Goal: Task Accomplishment & Management: Use online tool/utility

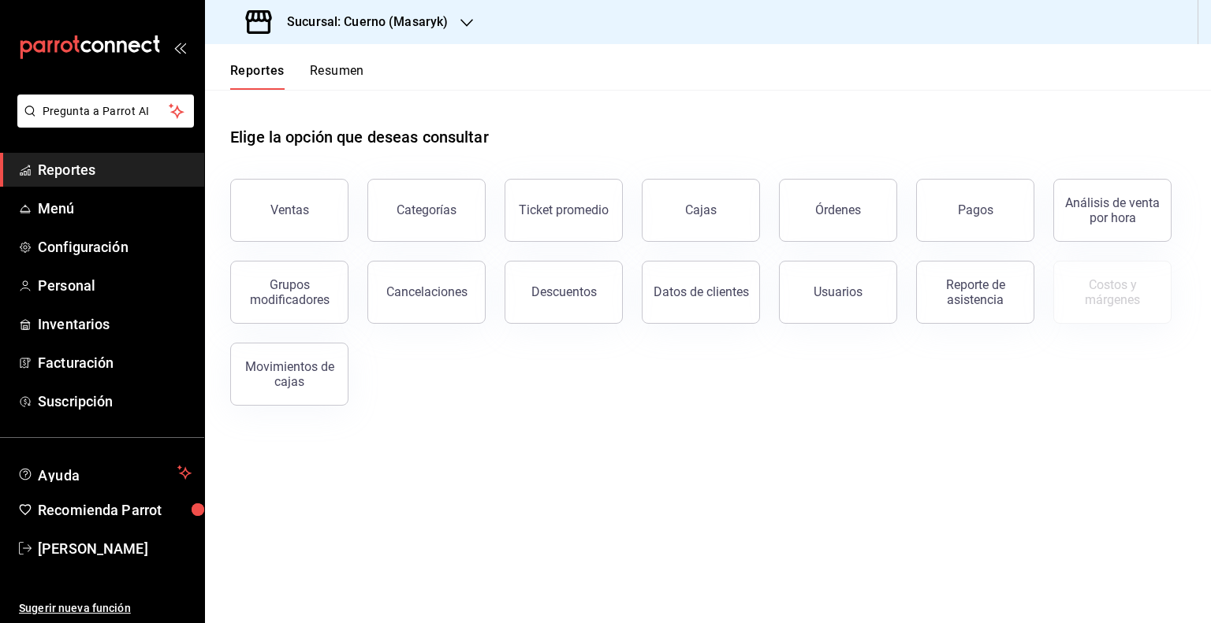
click at [952, 553] on main "Elige la opción que deseas consultar Ventas Categorías Ticket promedio Cajas Ór…" at bounding box center [708, 357] width 1006 height 534
click at [415, 21] on h3 "Sucursal: Cuerno (Masaryk)" at bounding box center [360, 22] width 173 height 19
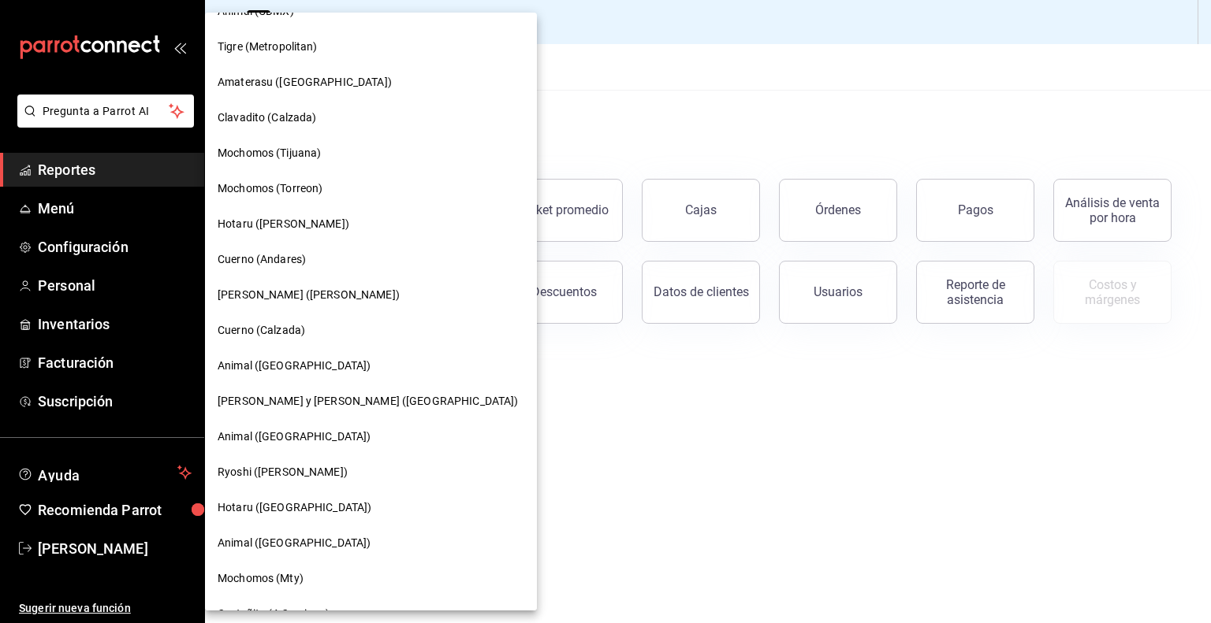
scroll to position [230, 0]
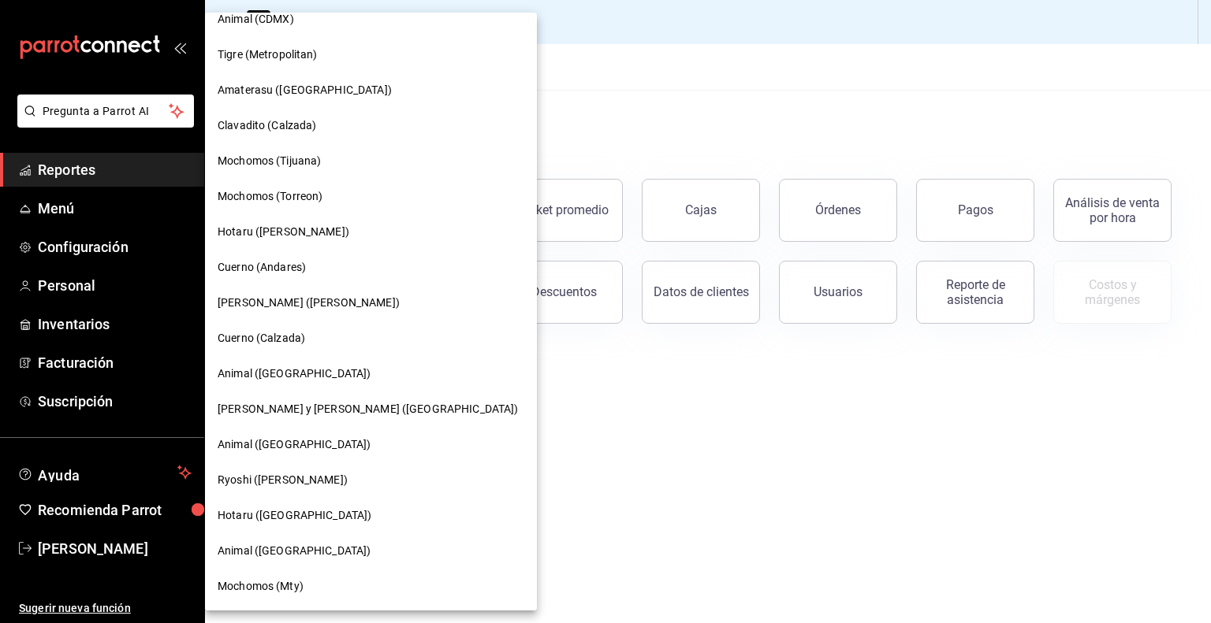
click at [334, 341] on div "Cuerno (Calzada)" at bounding box center [371, 338] width 307 height 17
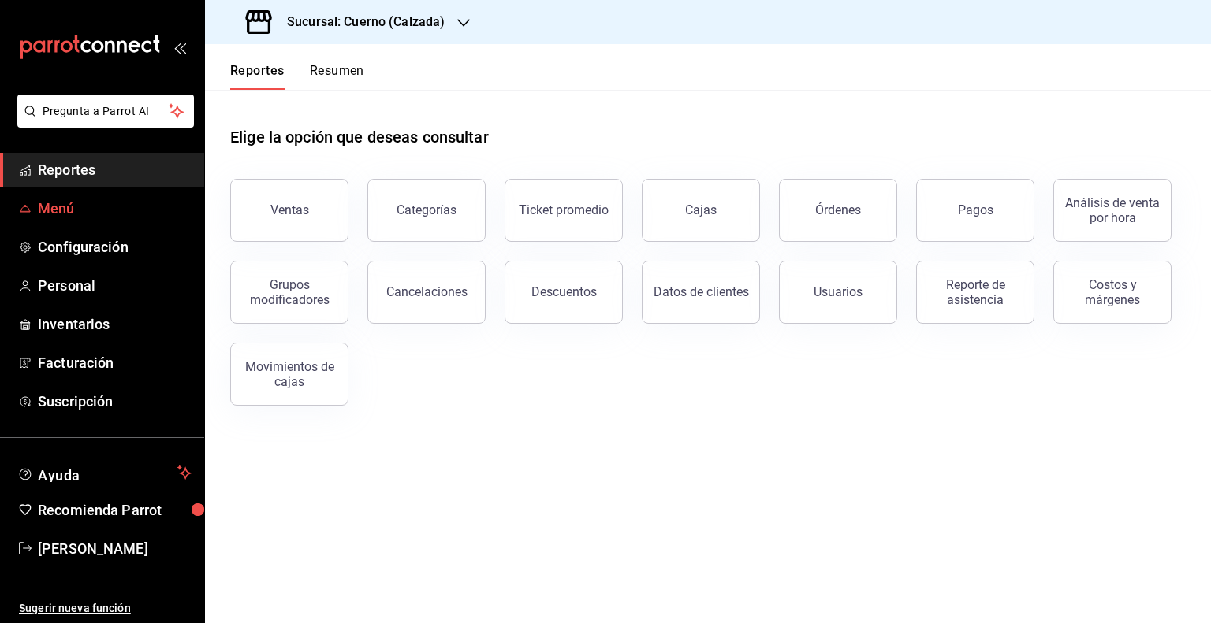
click at [56, 210] on span "Menú" at bounding box center [115, 208] width 154 height 21
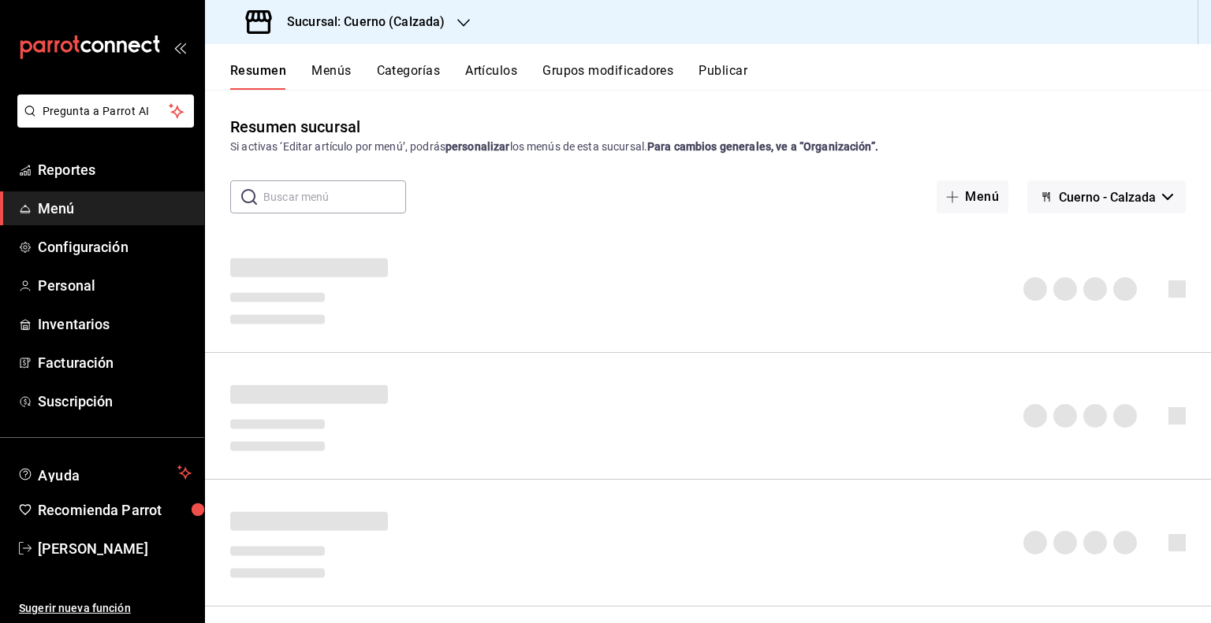
click at [497, 79] on button "Artículos" at bounding box center [491, 76] width 52 height 27
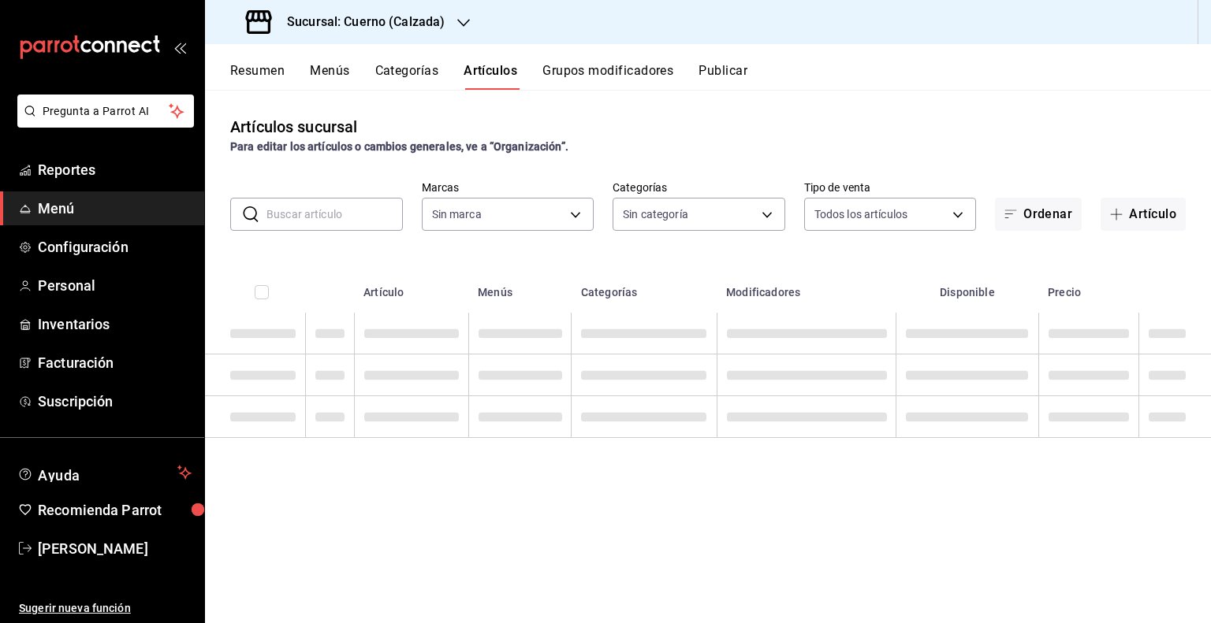
type input "b7ae777b-2dfc-42e0-9650-6cefdf37a424,c000f1c0-fb9f-4016-8e6a-f0d1e83e893d"
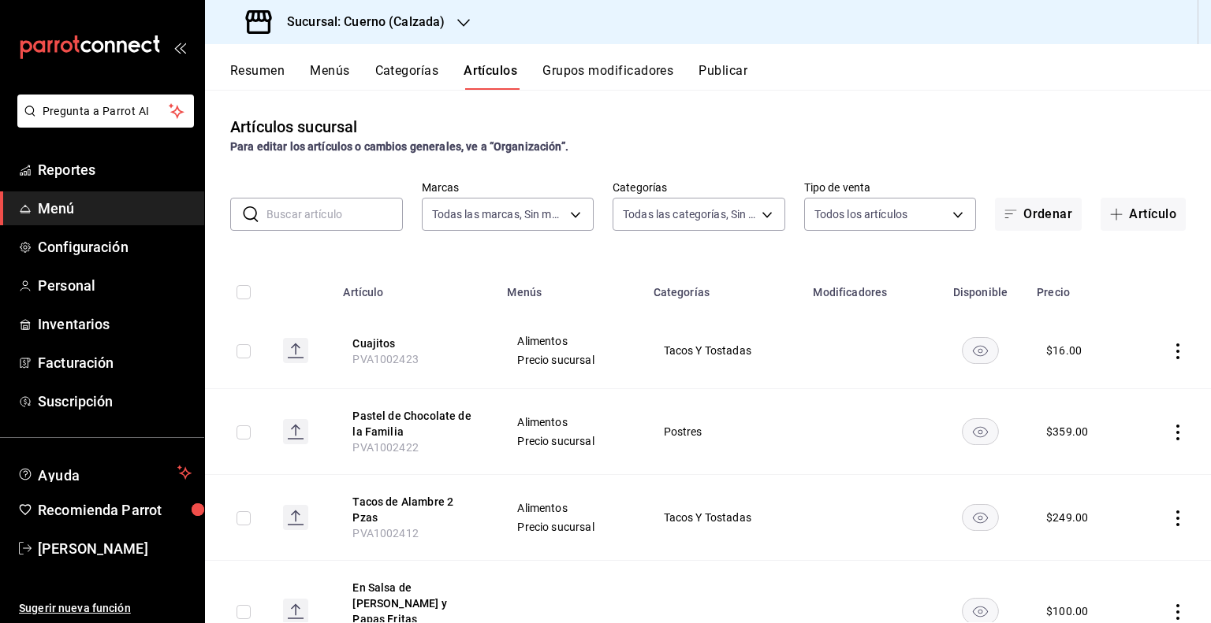
type input "560d4c35-d9fc-4089-91ff-402d238ea400,302845cf-2d1c-4fb1-9d9e-8d4a14396fbe,26243…"
click at [348, 204] on input "text" at bounding box center [334, 215] width 136 height 32
click at [383, 221] on input "text" at bounding box center [334, 215] width 136 height 32
paste input "AR-1745187464050"
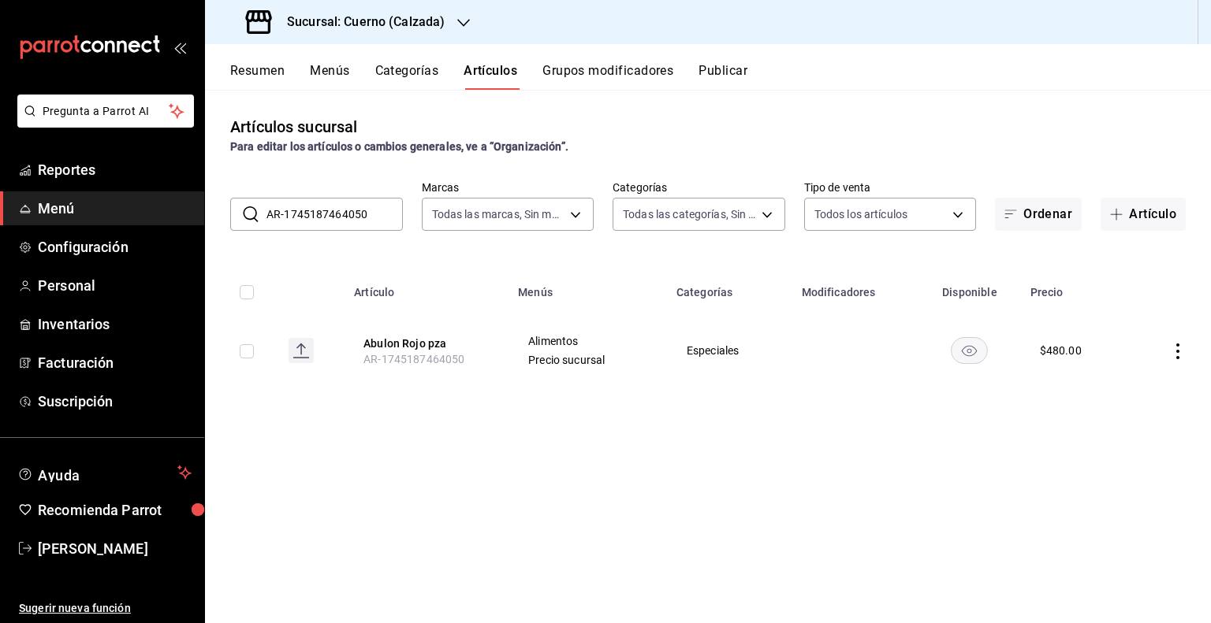
click at [337, 216] on input "AR-1745187464050" at bounding box center [334, 215] width 136 height 32
paste input "09198"
type input "A"
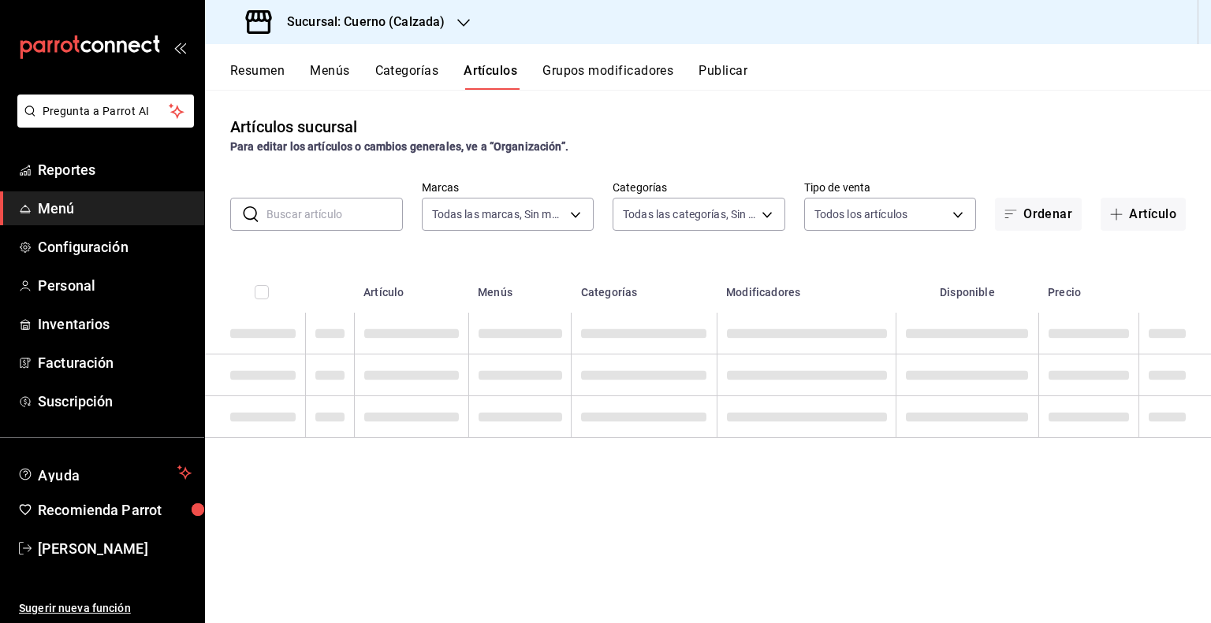
paste input "AR-1745187215338"
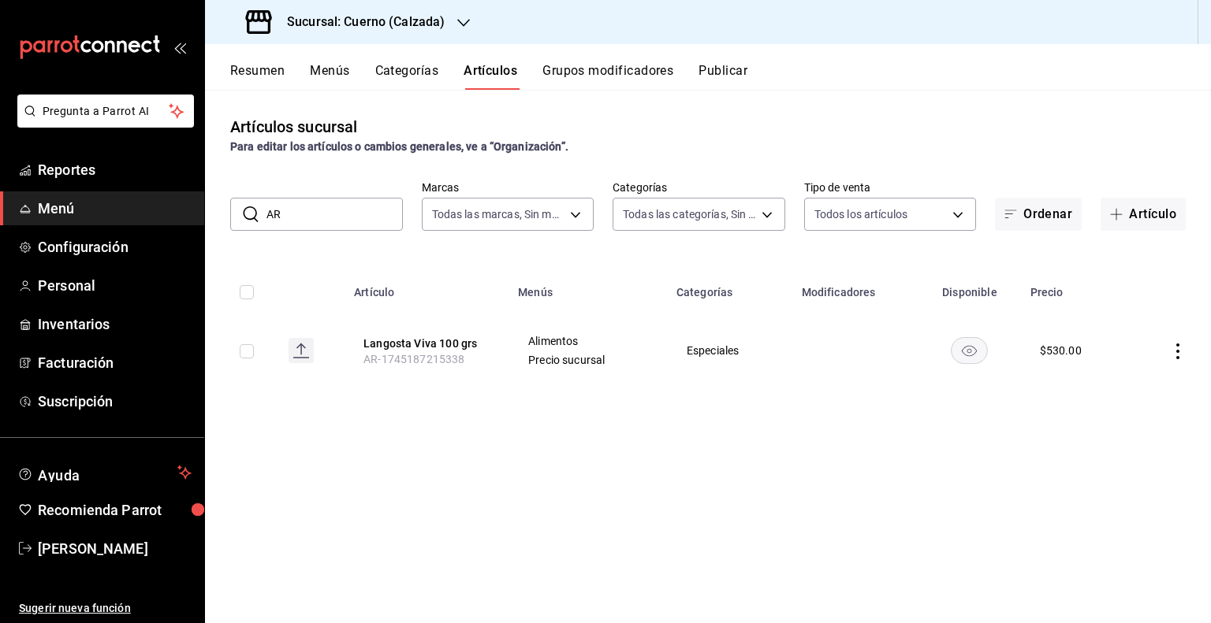
type input "A"
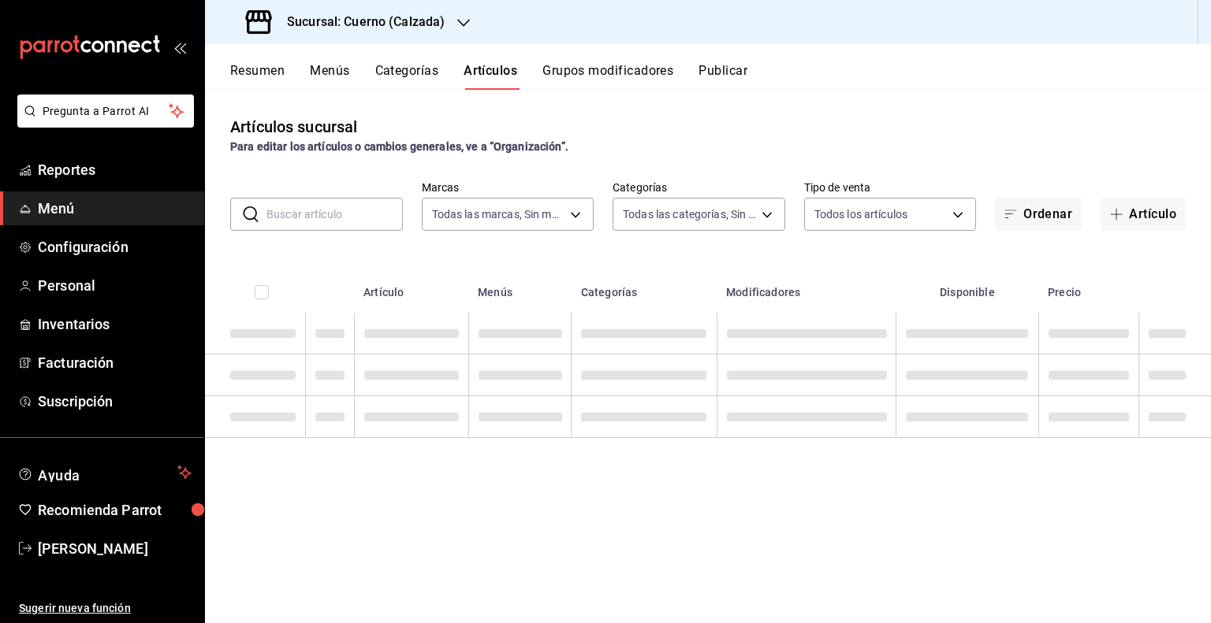
paste input "AR-1747244017724"
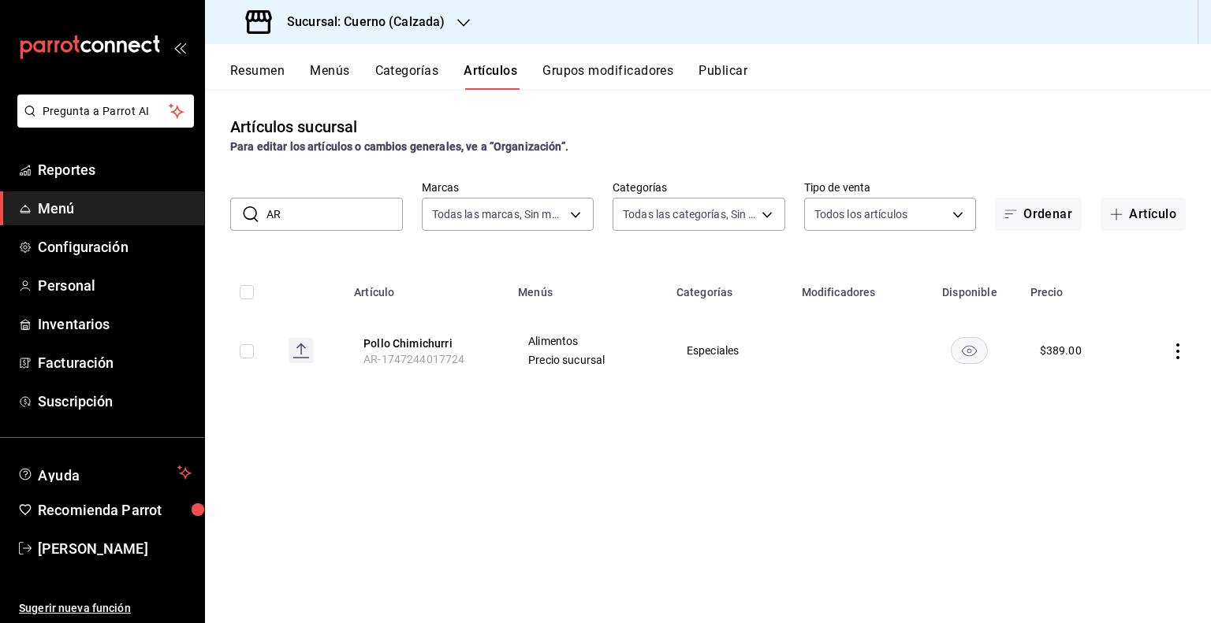
type input "A"
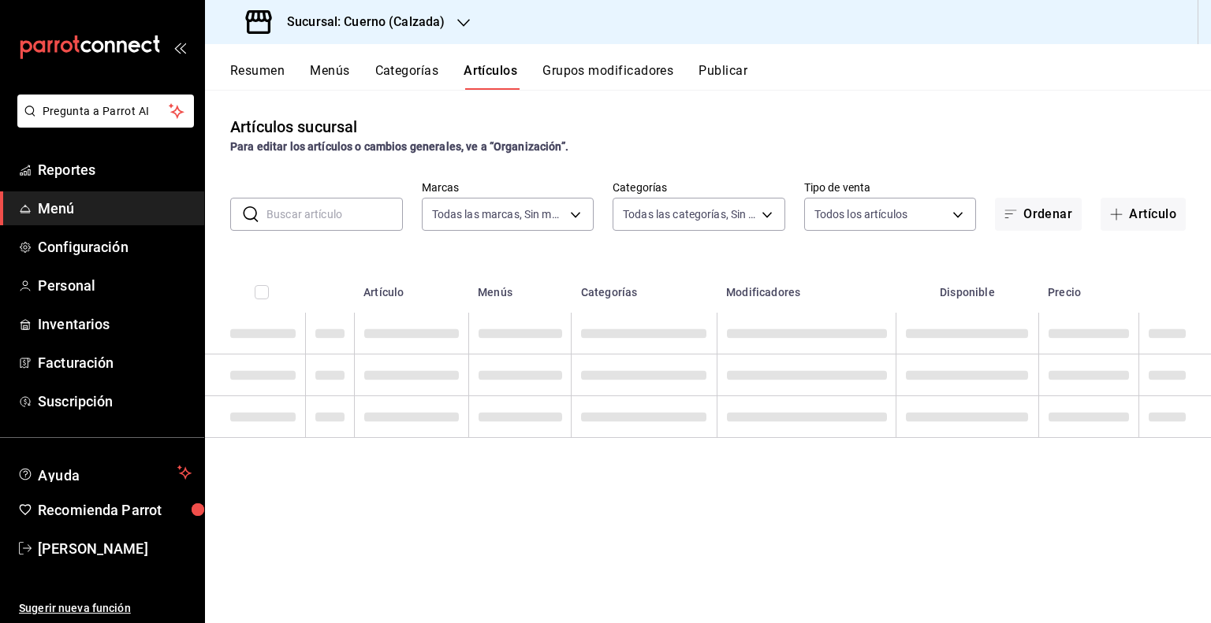
paste input "AR-1747244130499"
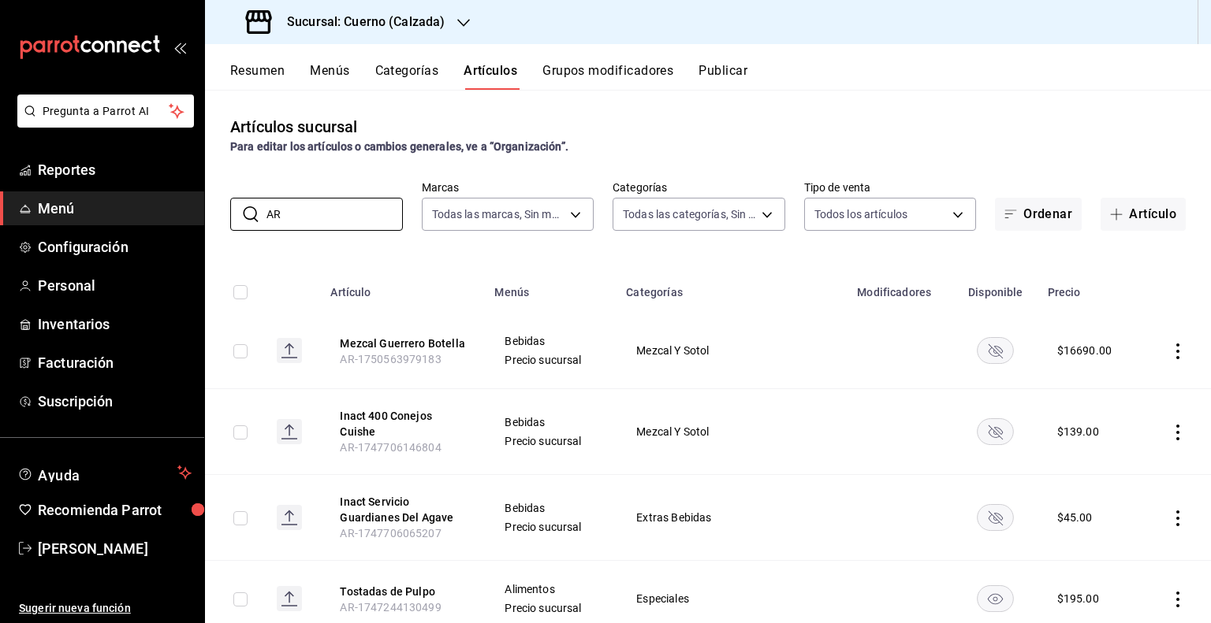
type input "A"
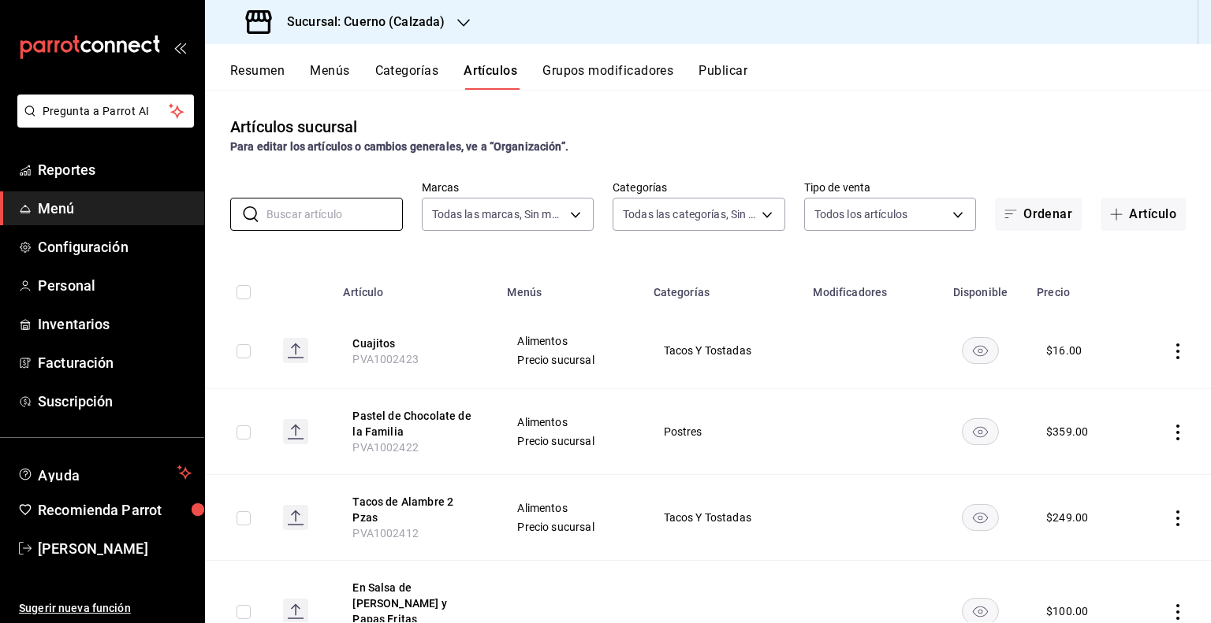
paste input "Activo"
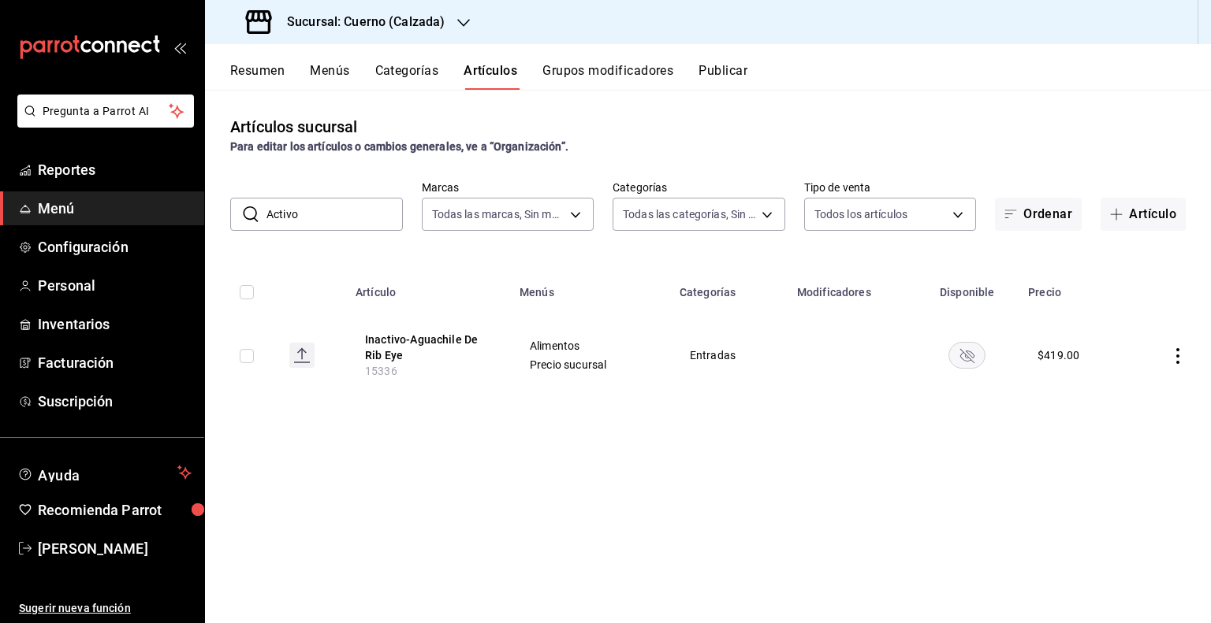
click at [332, 216] on input "Activo" at bounding box center [334, 215] width 136 height 32
paste input "15453"
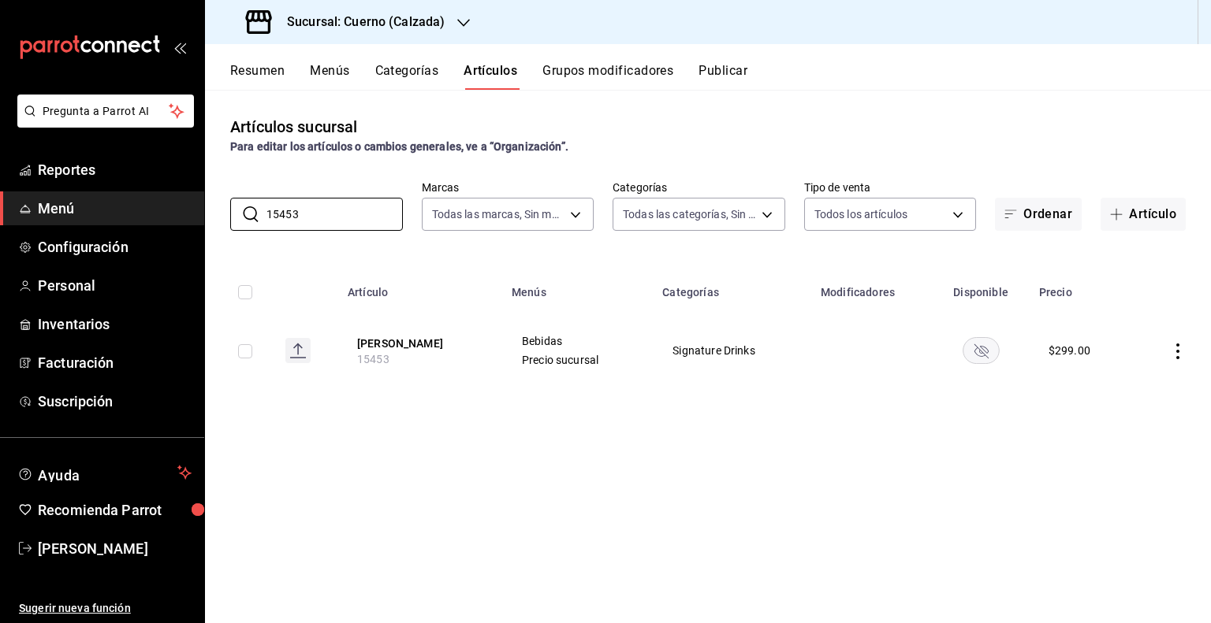
type input "15453"
click at [340, 212] on input "15453" at bounding box center [334, 215] width 136 height 32
click at [1003, 387] on td at bounding box center [980, 351] width 97 height 76
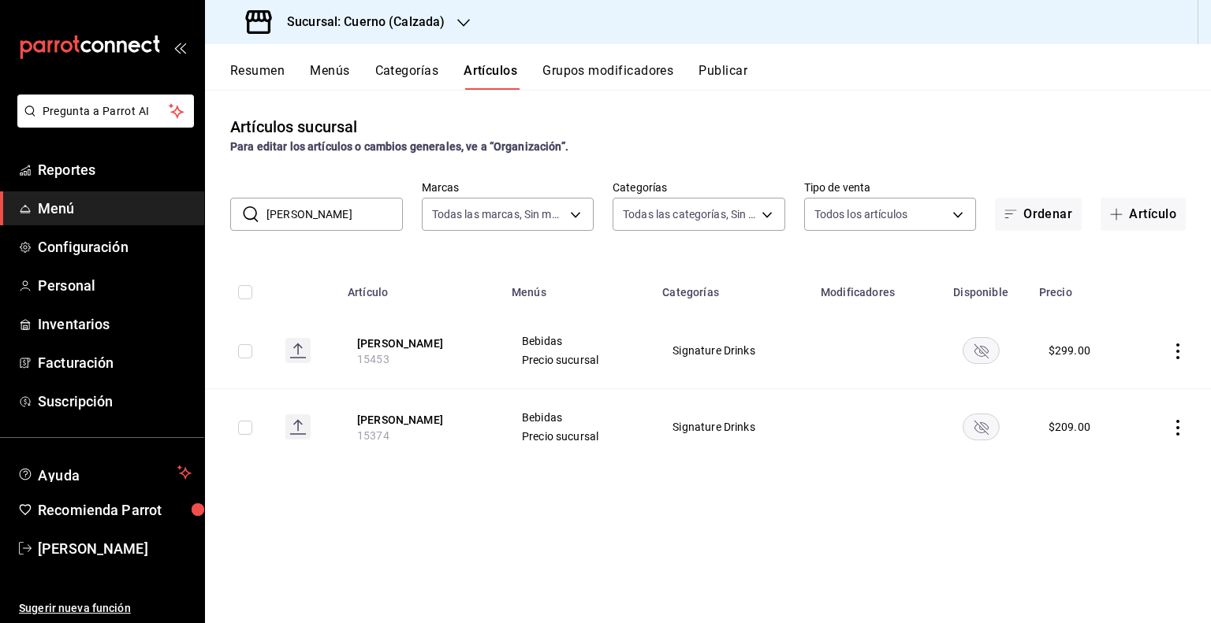
click at [288, 201] on input "[PERSON_NAME]" at bounding box center [334, 215] width 136 height 32
paste input "15438"
click at [341, 202] on input "15438" at bounding box center [334, 215] width 136 height 32
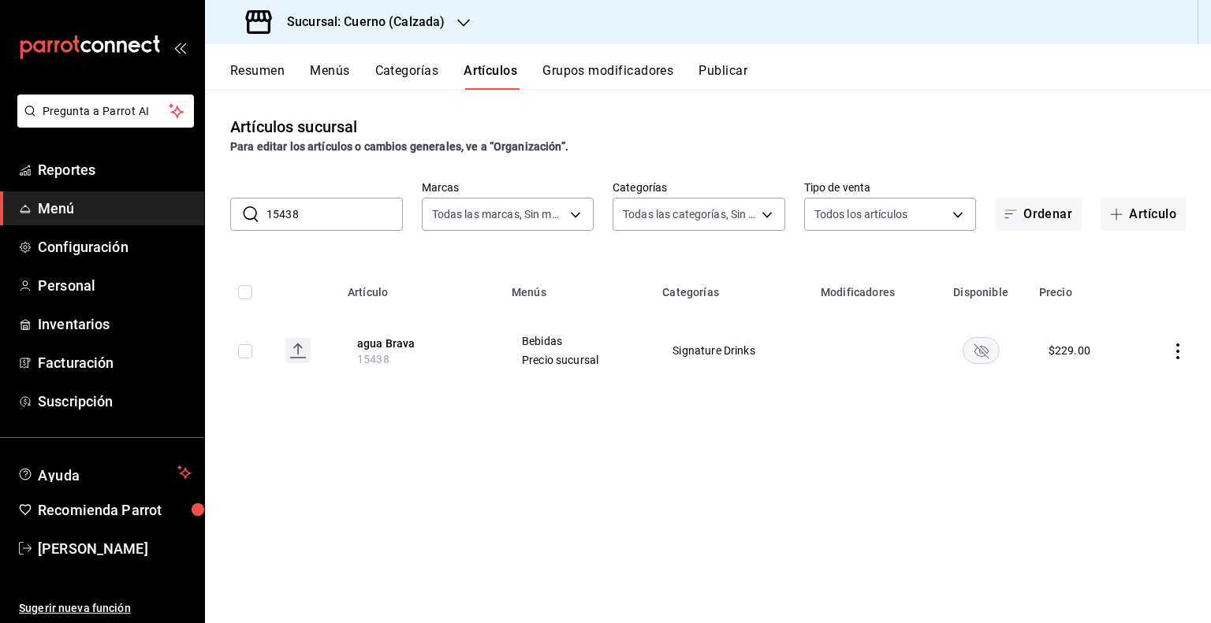
click at [344, 210] on input "15438" at bounding box center [334, 215] width 136 height 32
click at [342, 214] on input "15438" at bounding box center [334, 215] width 136 height 32
paste input "2893"
type input "1"
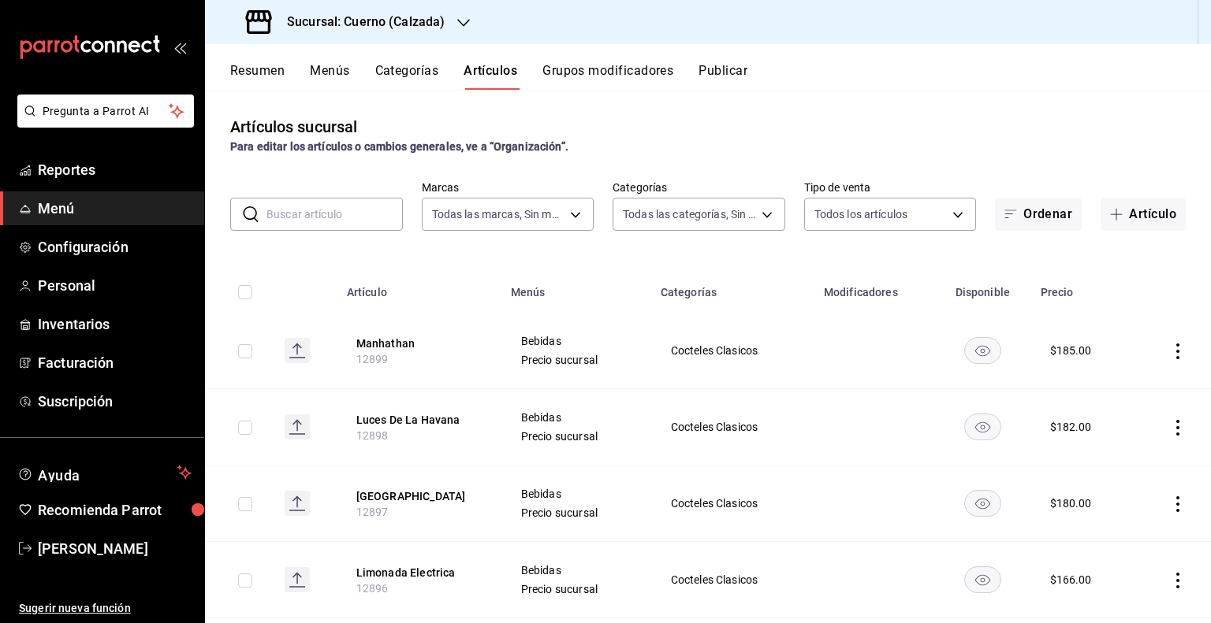
paste input "12892"
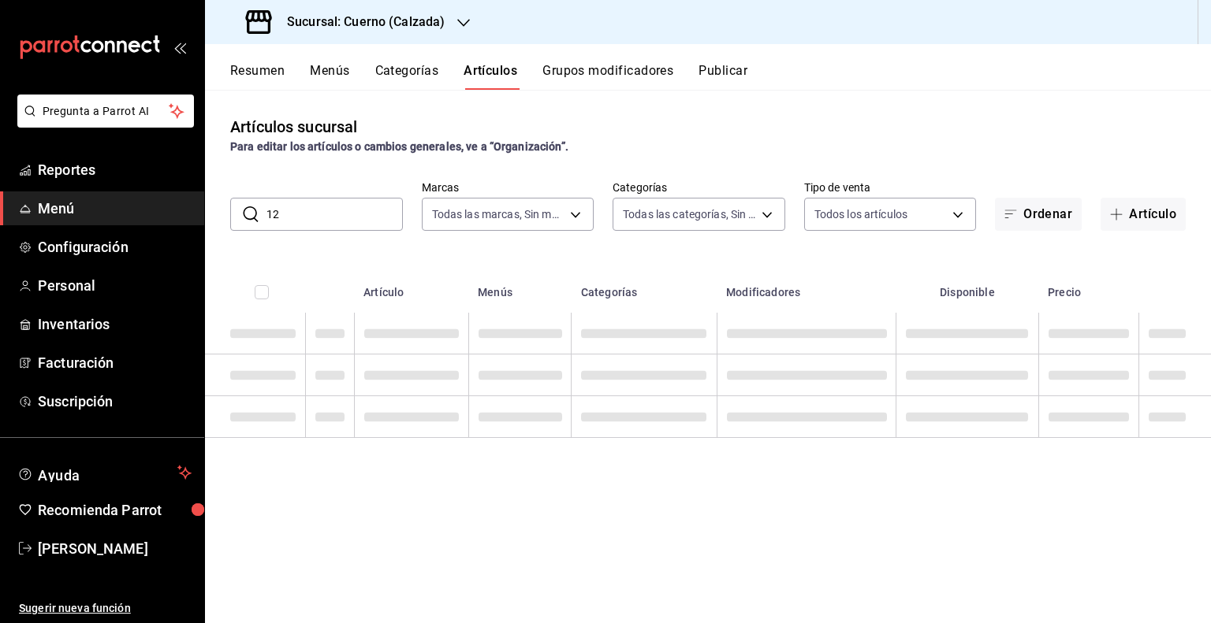
type input "1"
paste input "12894"
type input "1"
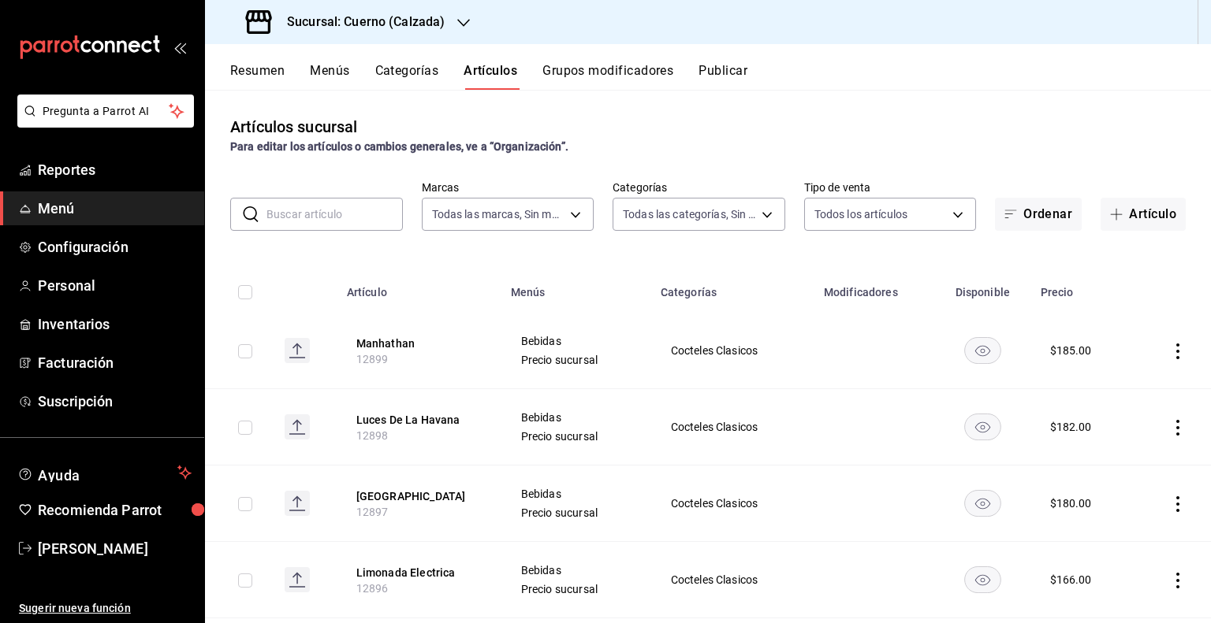
paste input "12894"
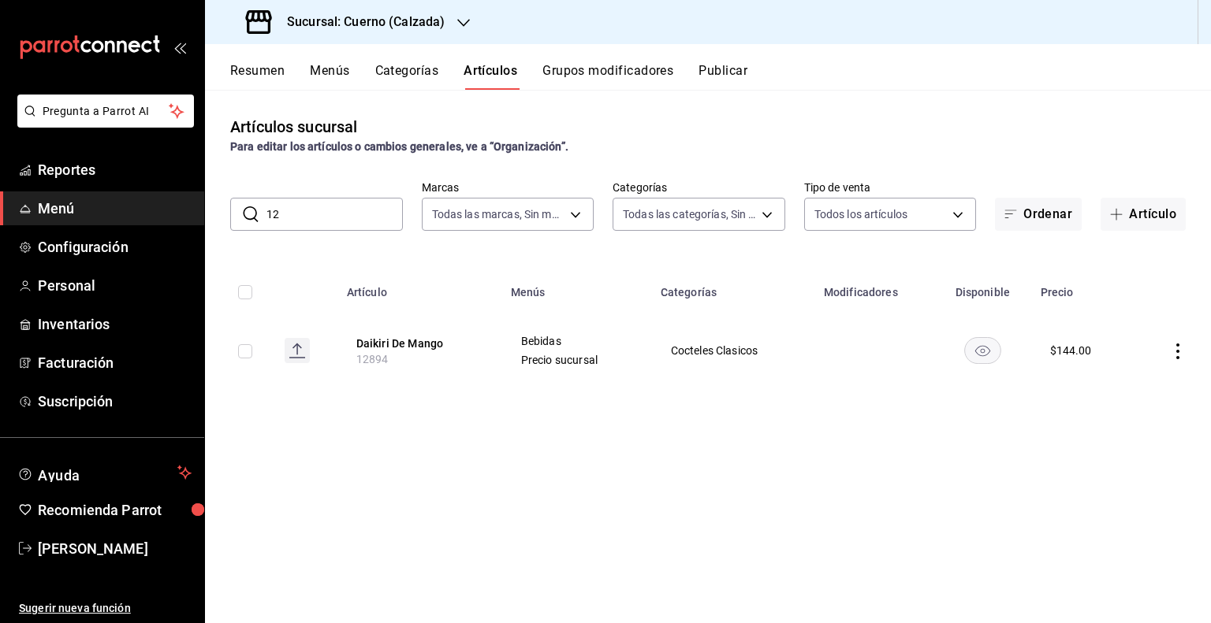
type input "1"
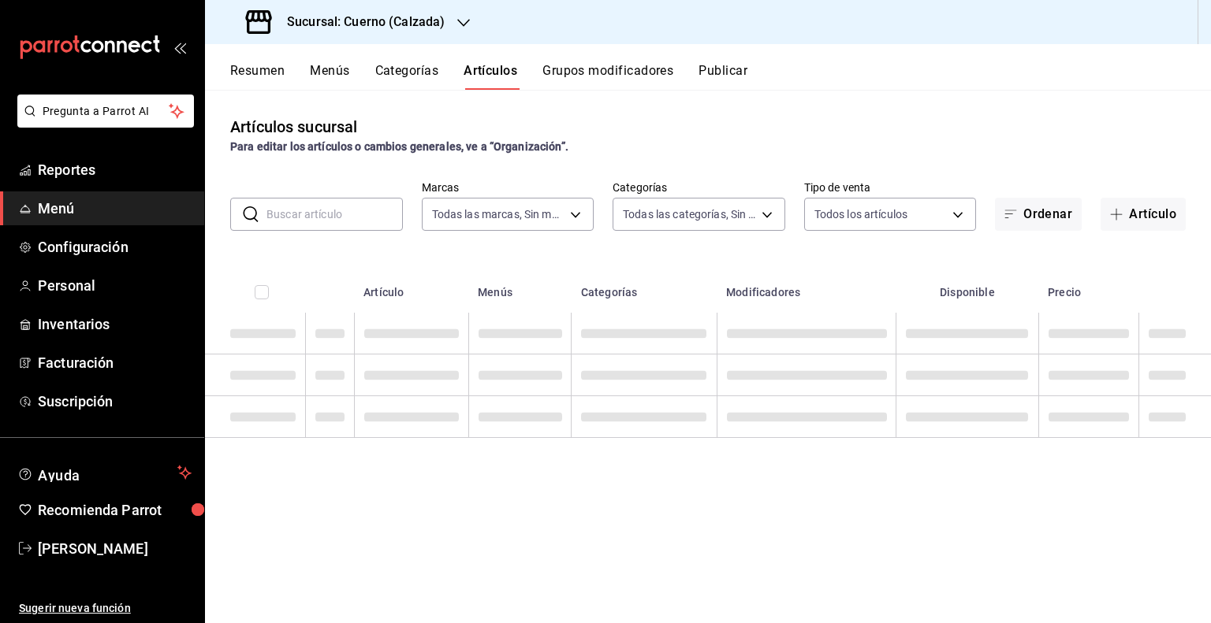
paste input "12895"
type input "1"
paste input "12870"
type input "1"
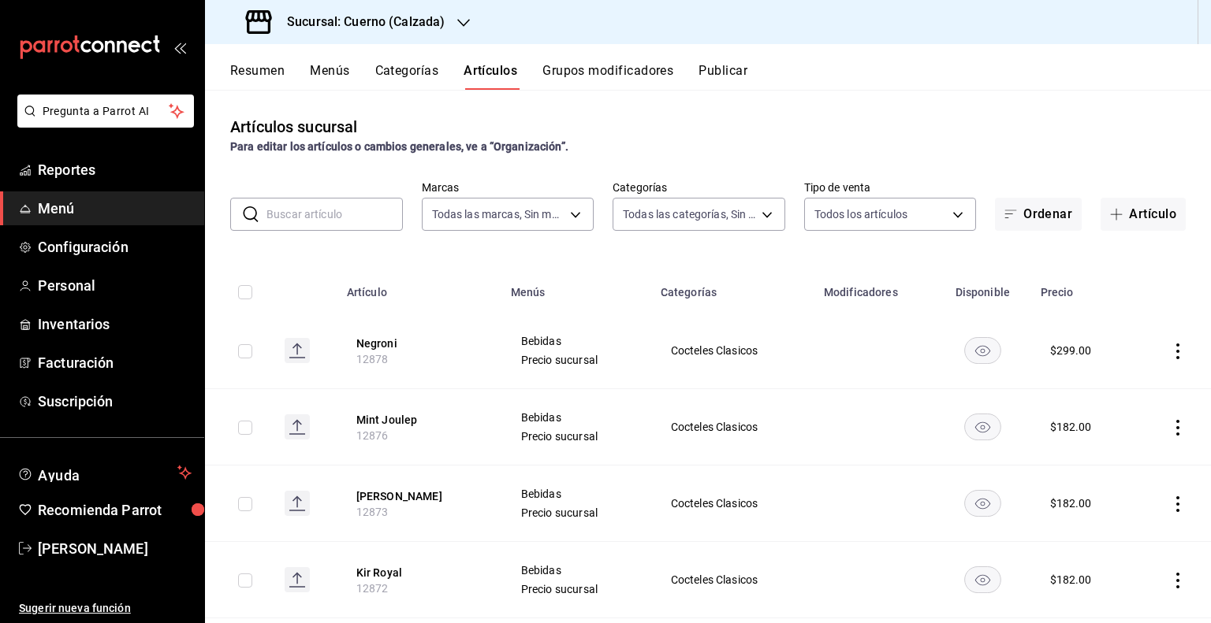
paste input "12873"
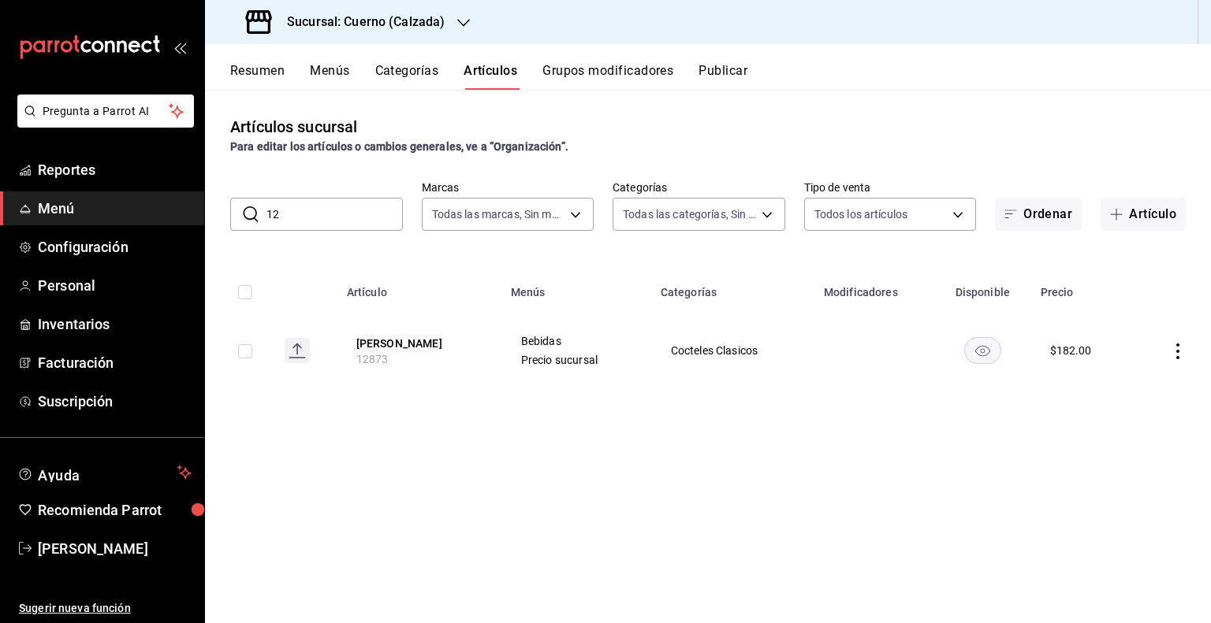
type input "1"
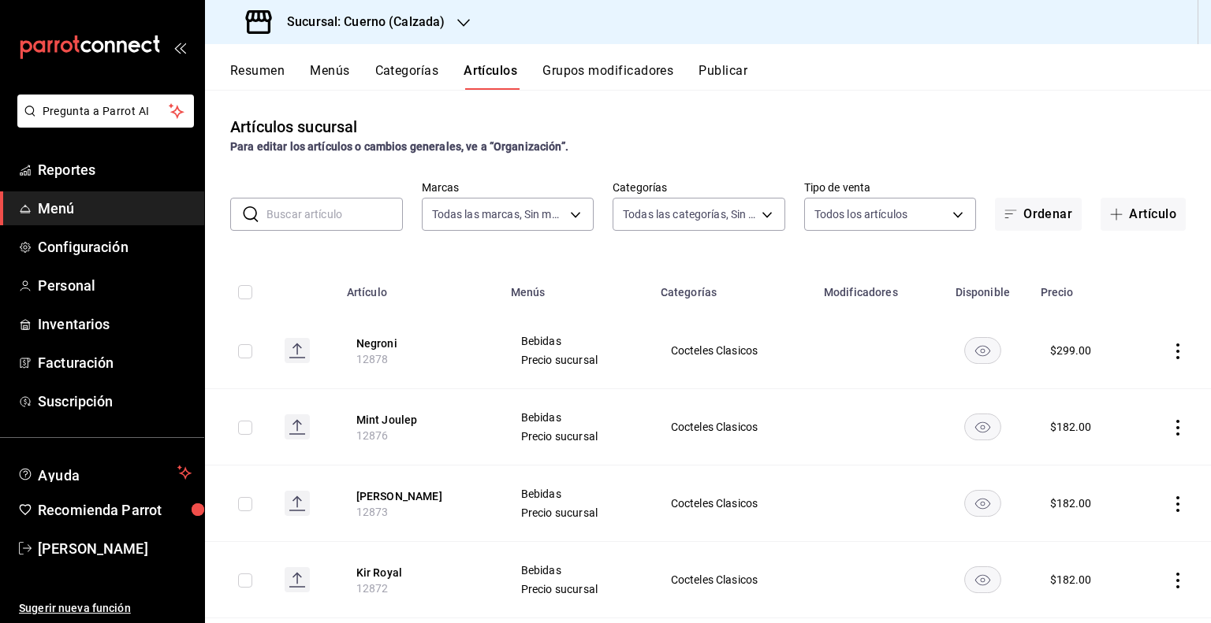
paste input "12905"
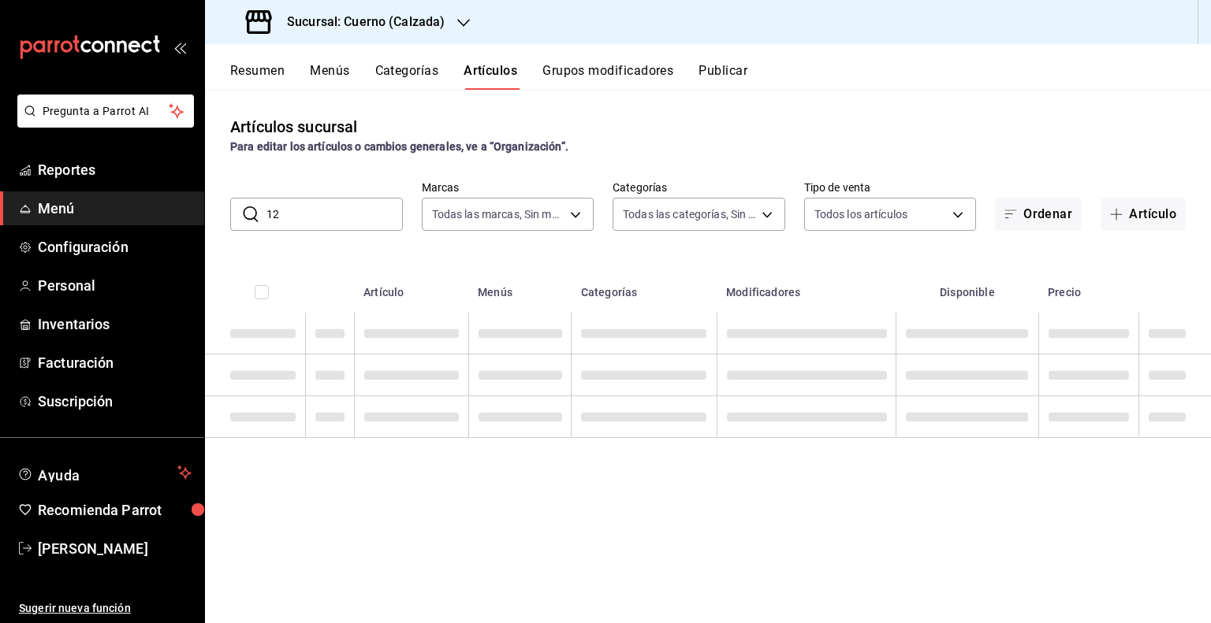
type input "1"
paste input "12908"
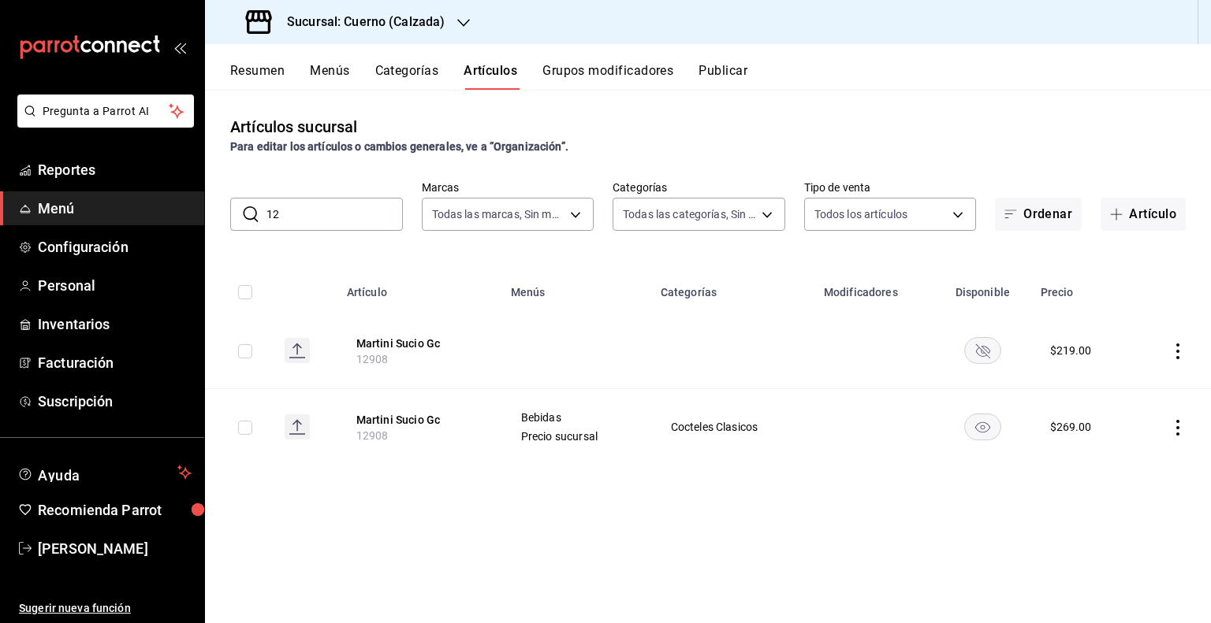
type input "1"
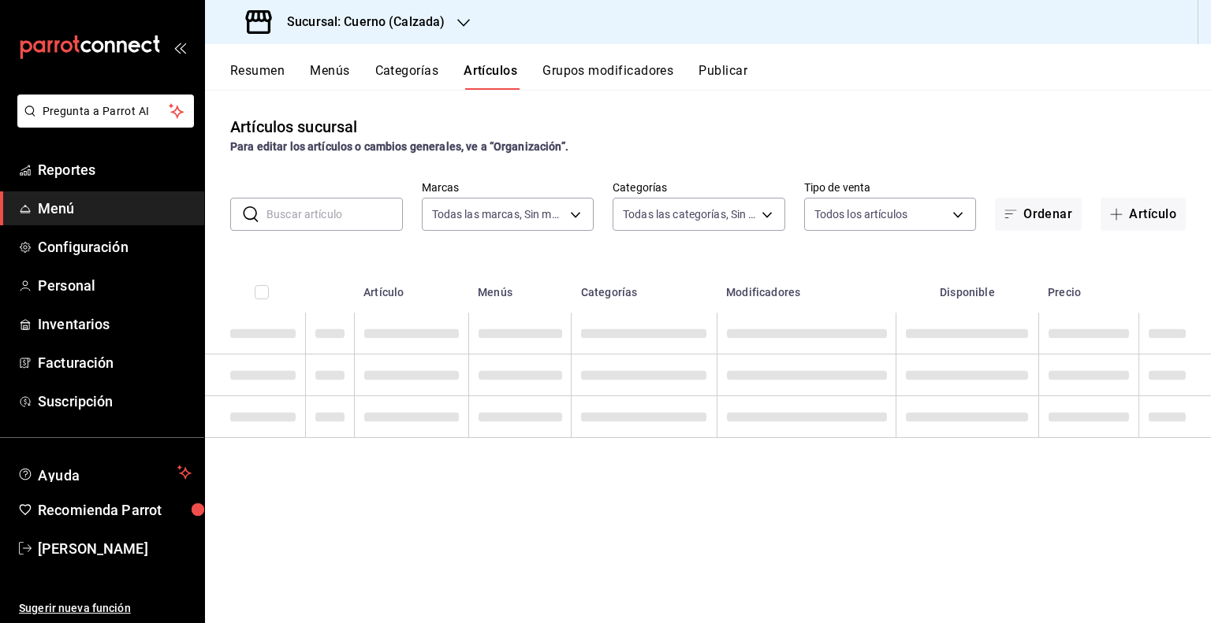
paste input "12913"
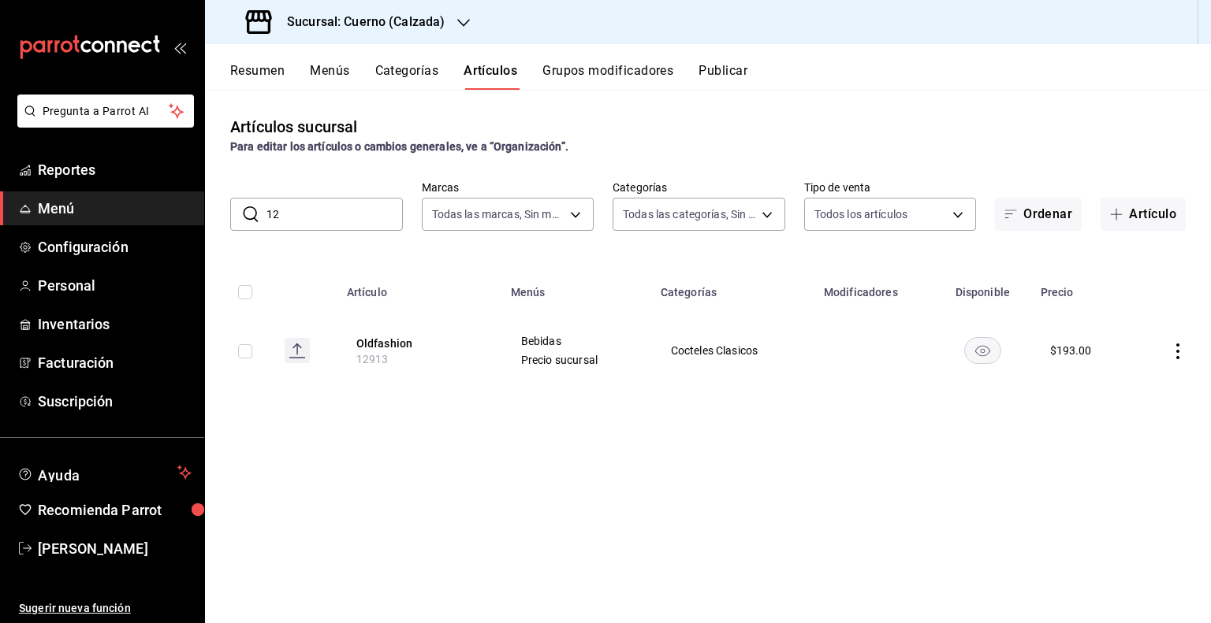
type input "1"
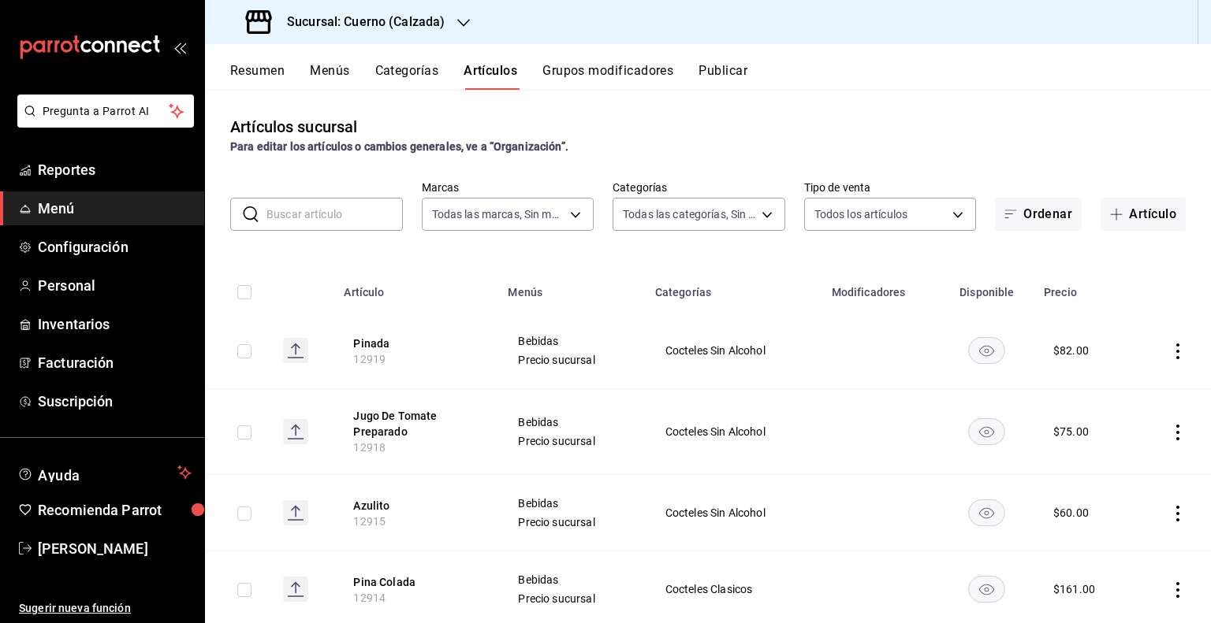
paste input "12913"
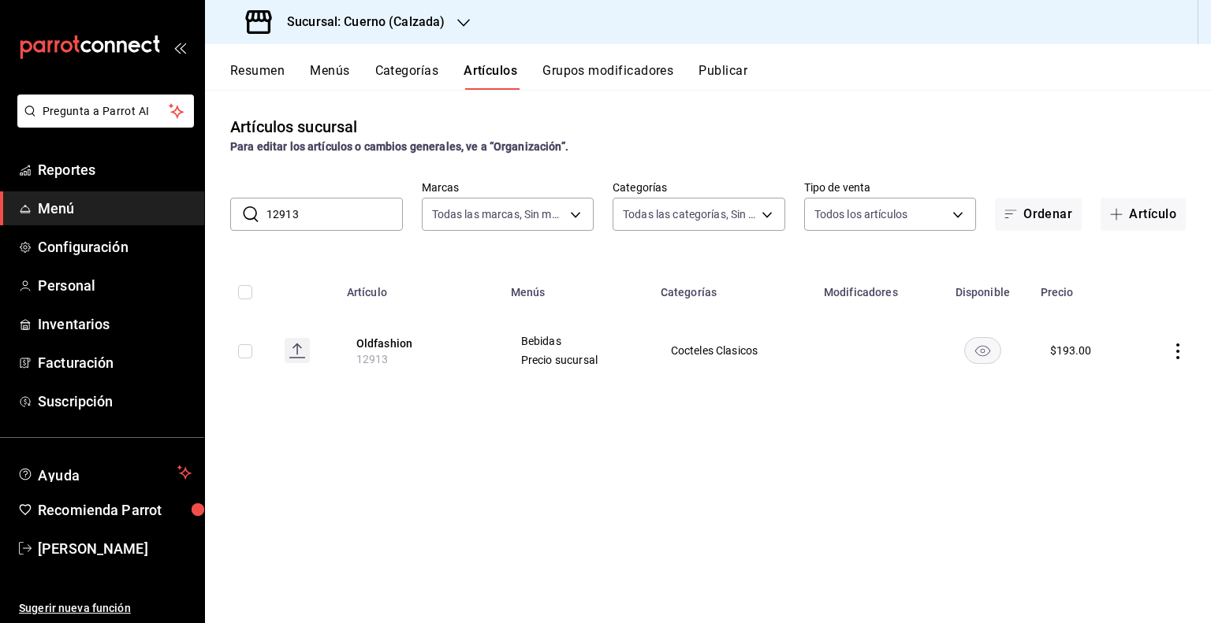
click at [342, 214] on input "12913" at bounding box center [334, 215] width 136 height 32
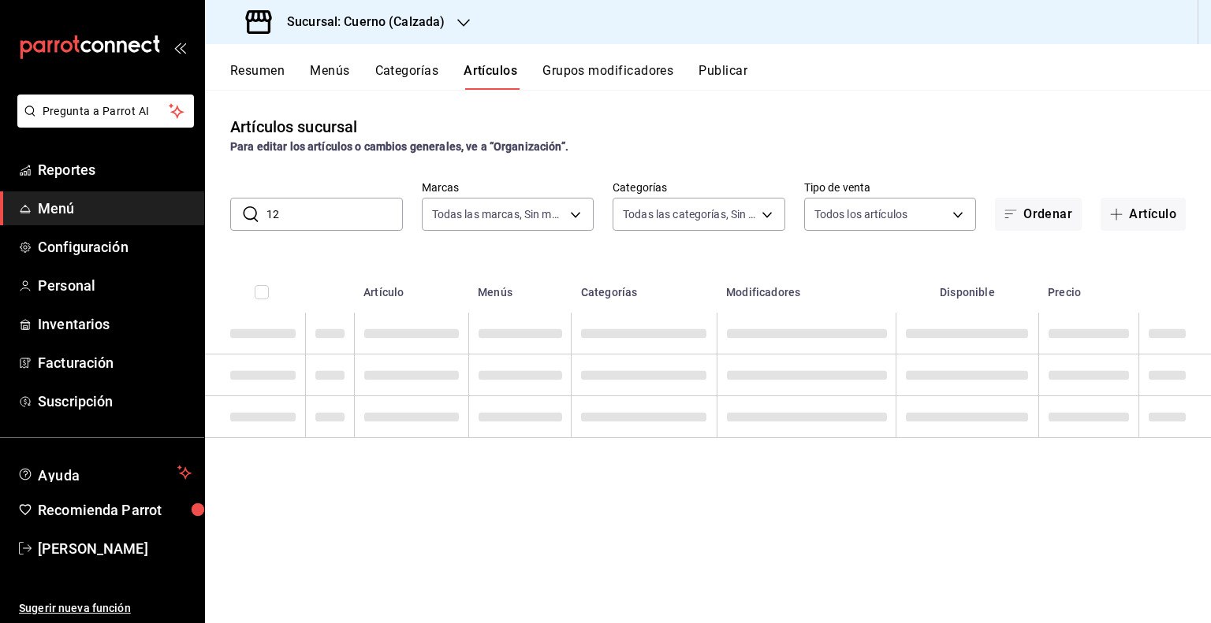
type input "1"
paste input "15438"
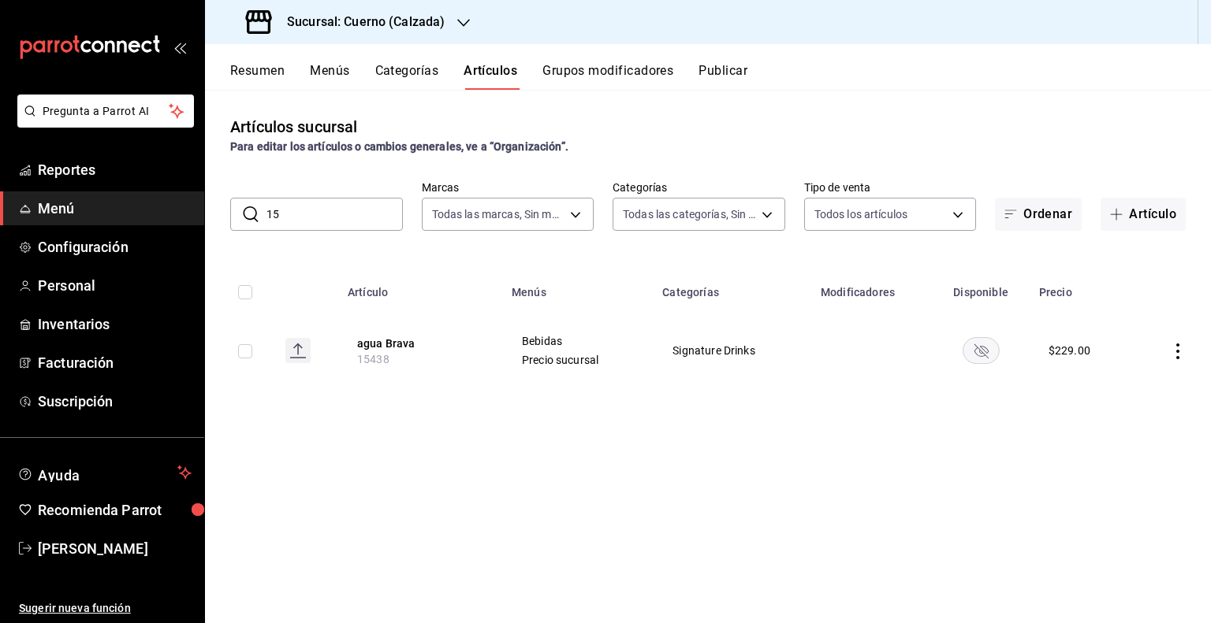
type input "1"
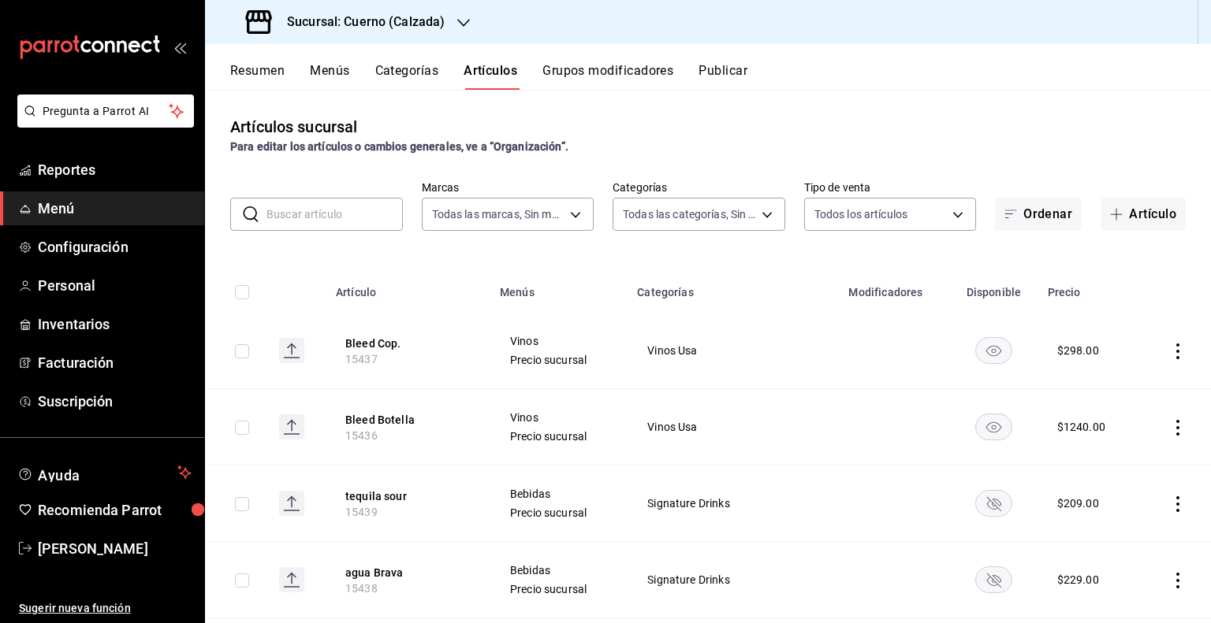
paste input "15452"
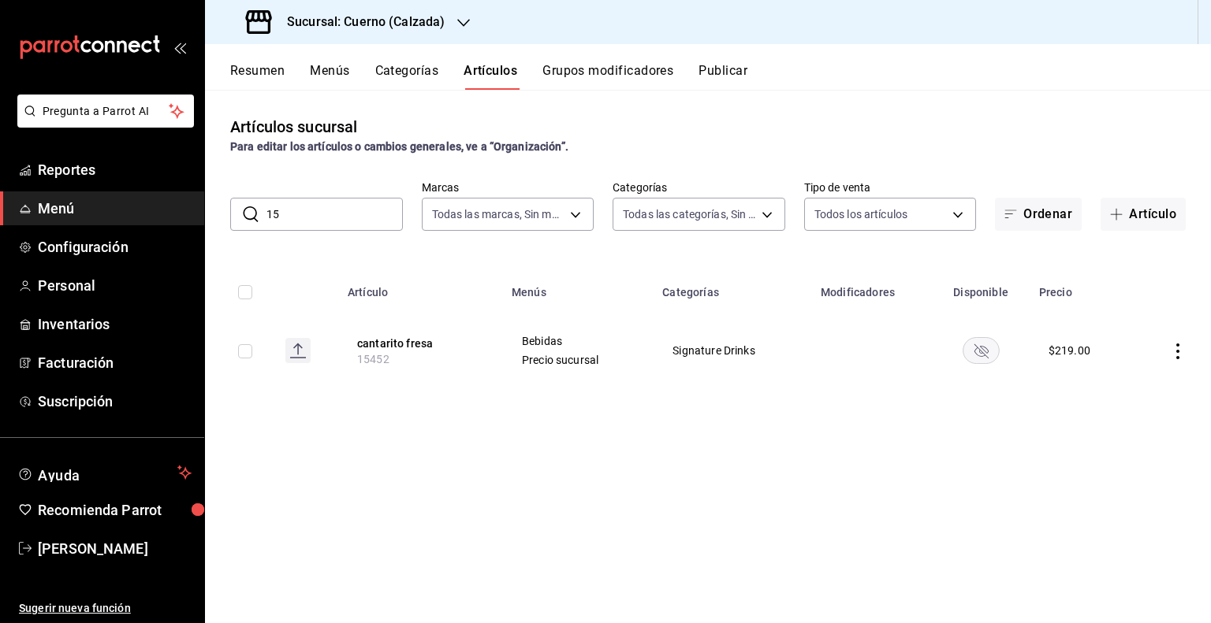
type input "1"
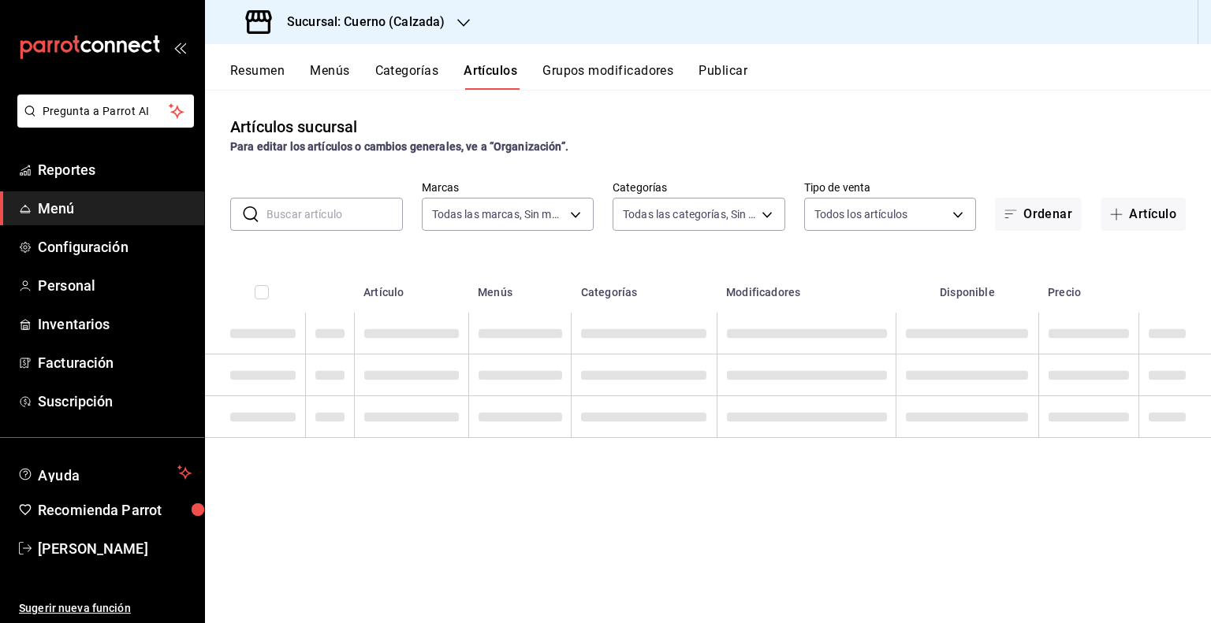
paste input "15459"
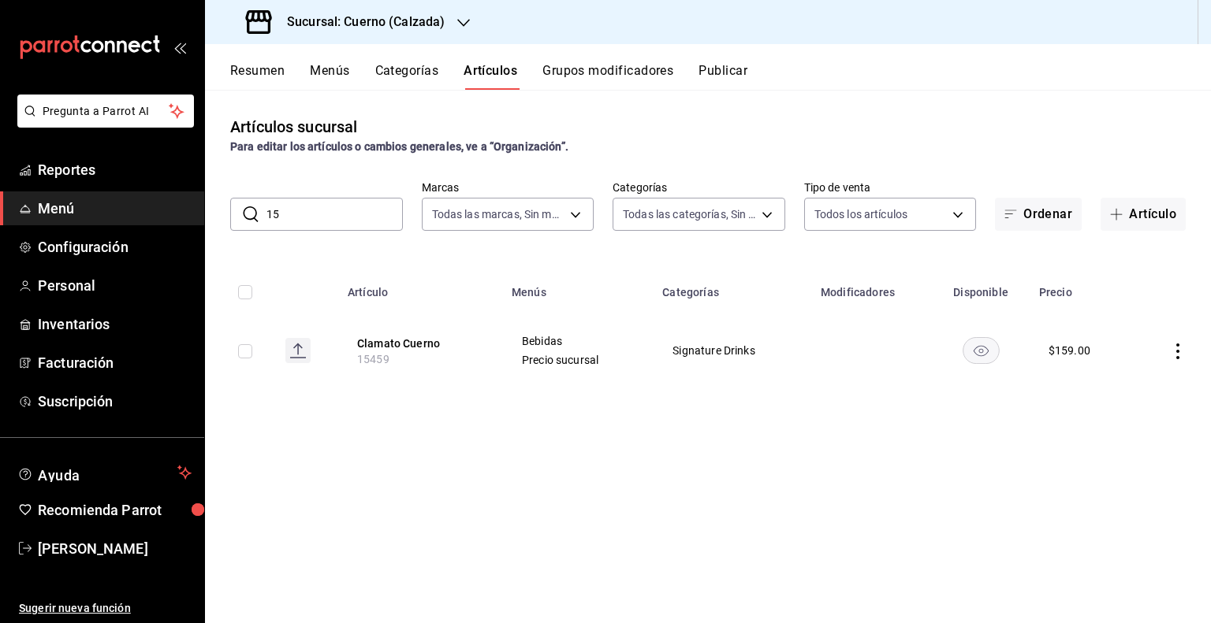
type input "1"
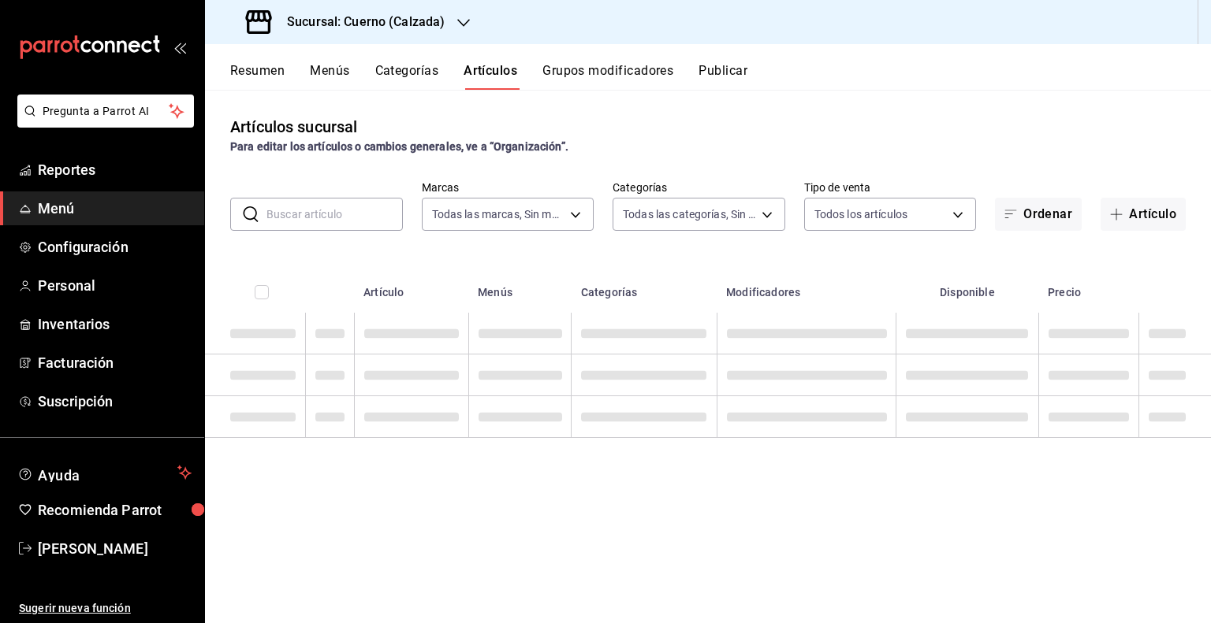
paste input "15443"
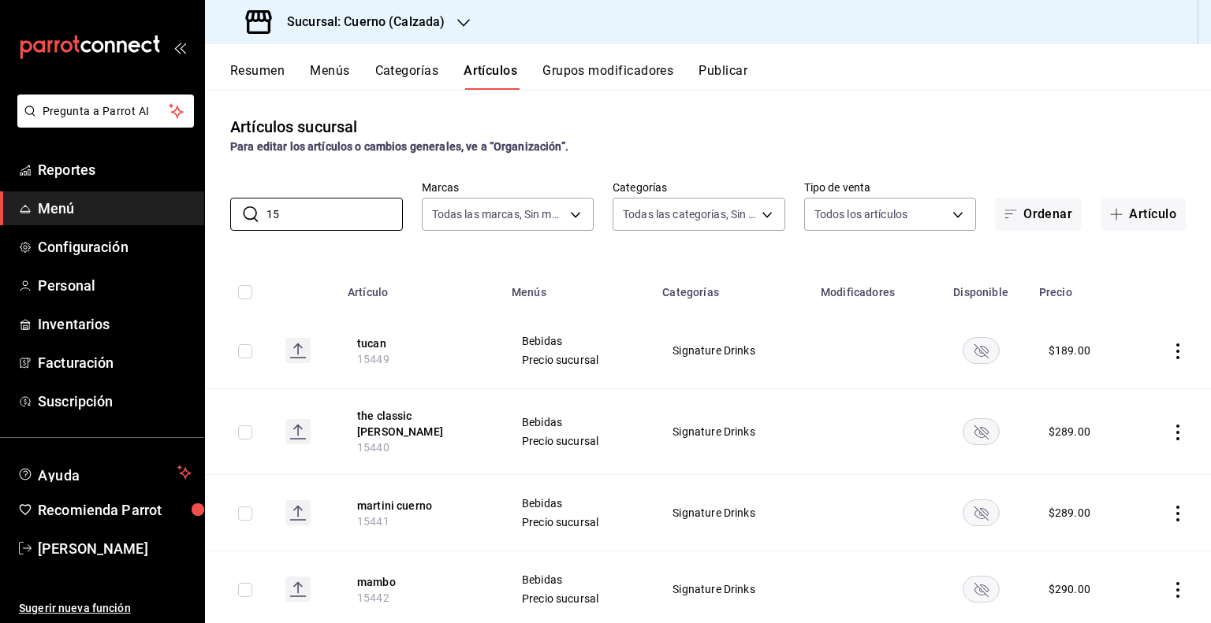
type input "1"
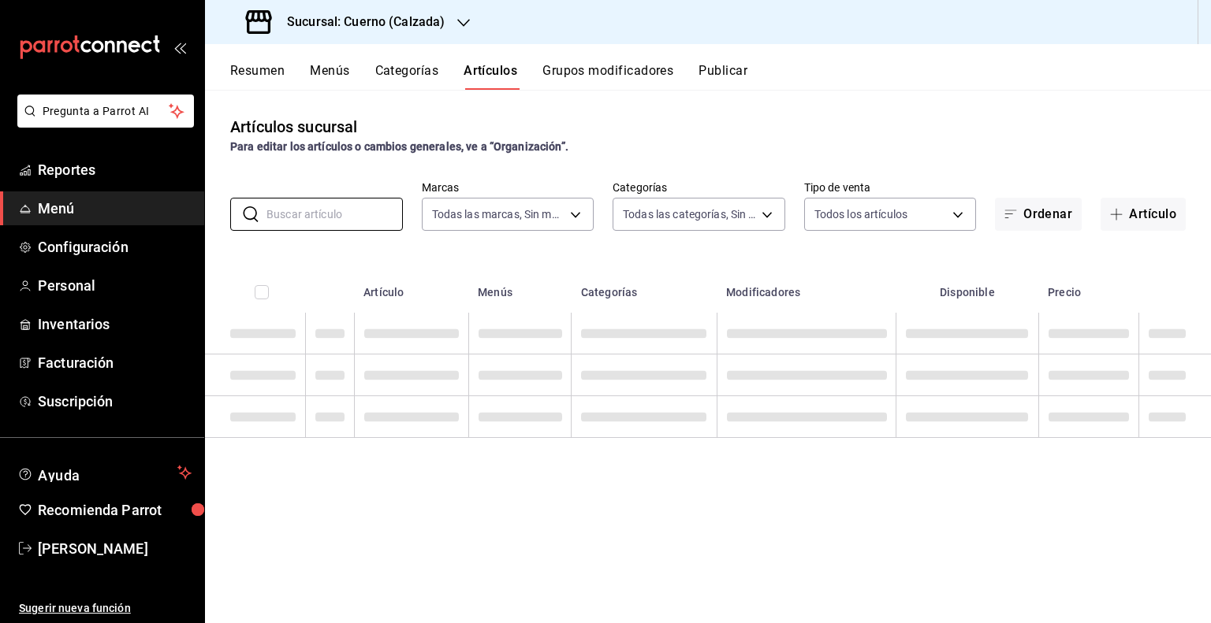
paste input "15444"
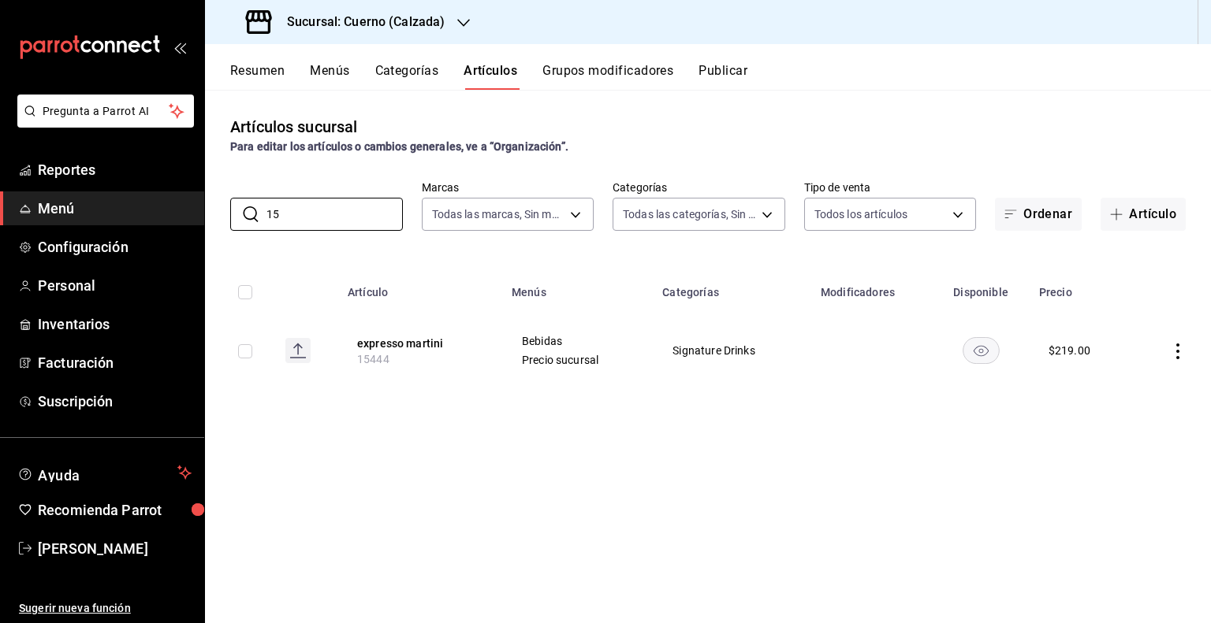
type input "1"
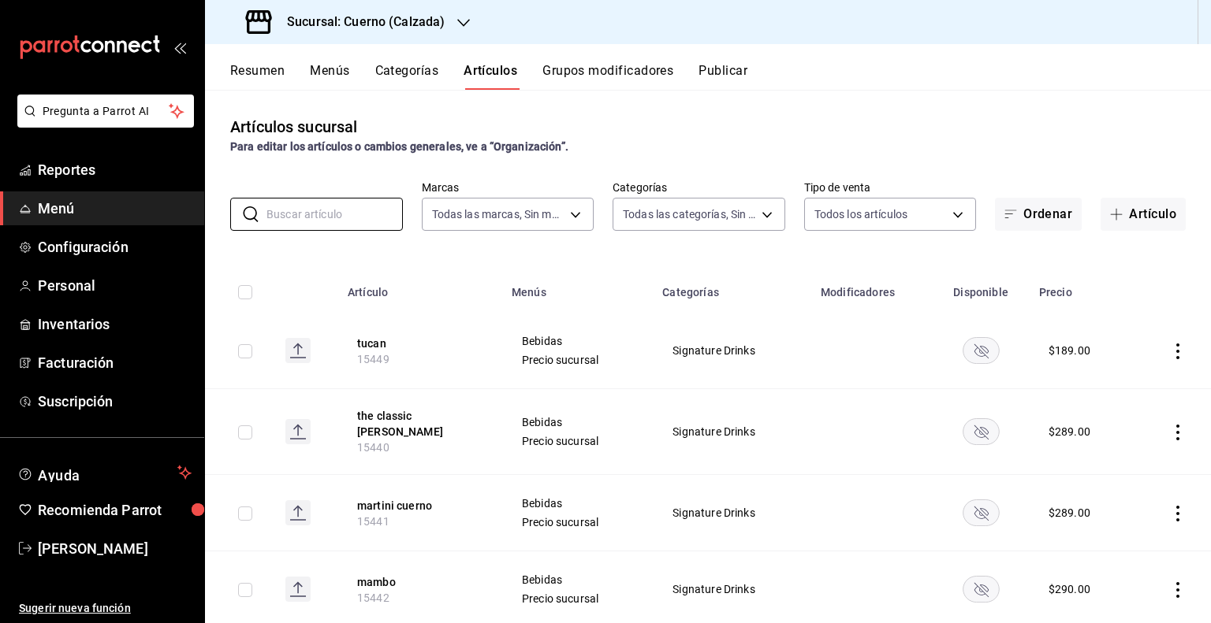
paste input "15460"
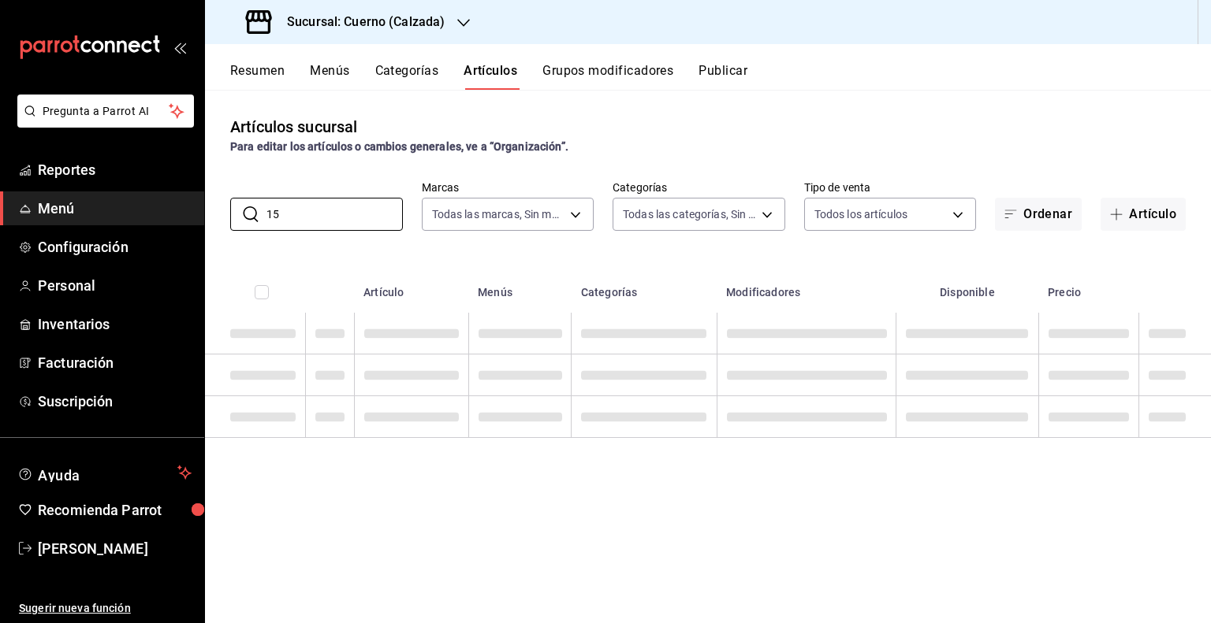
type input "1"
paste input "15460"
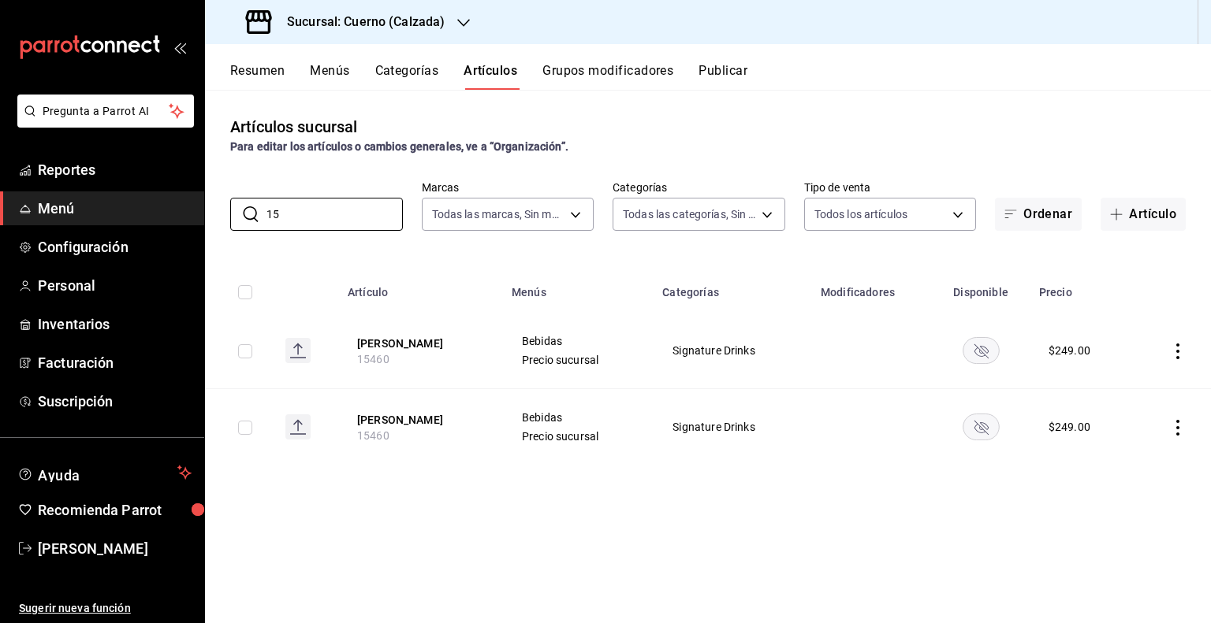
type input "1"
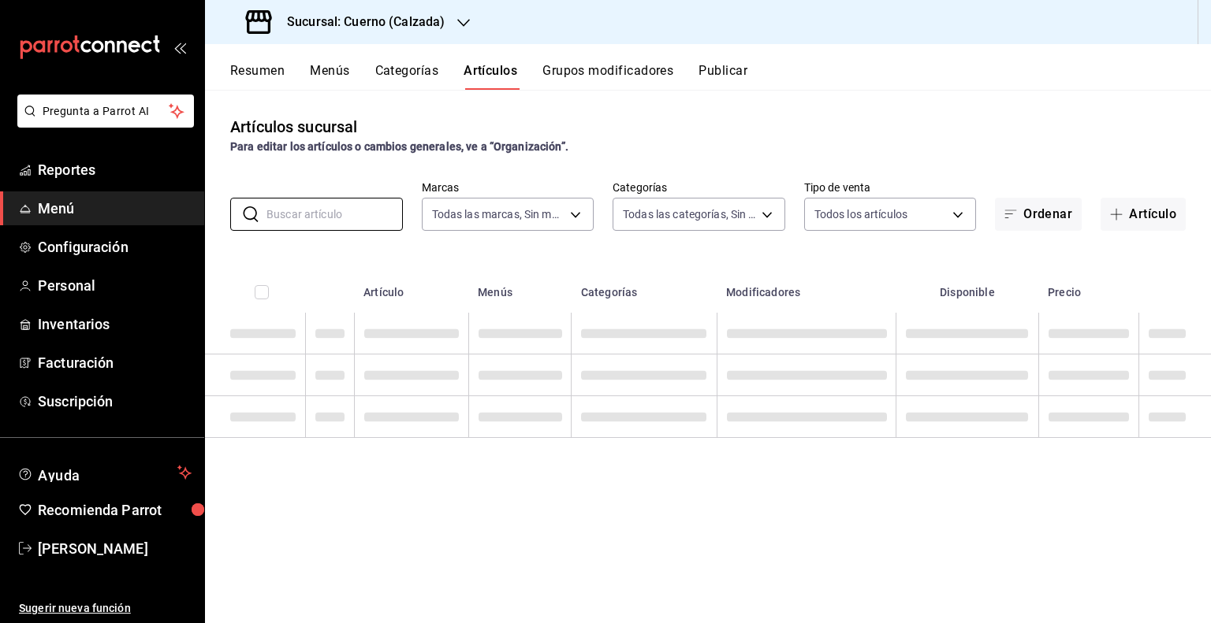
paste input "15446"
type input "1"
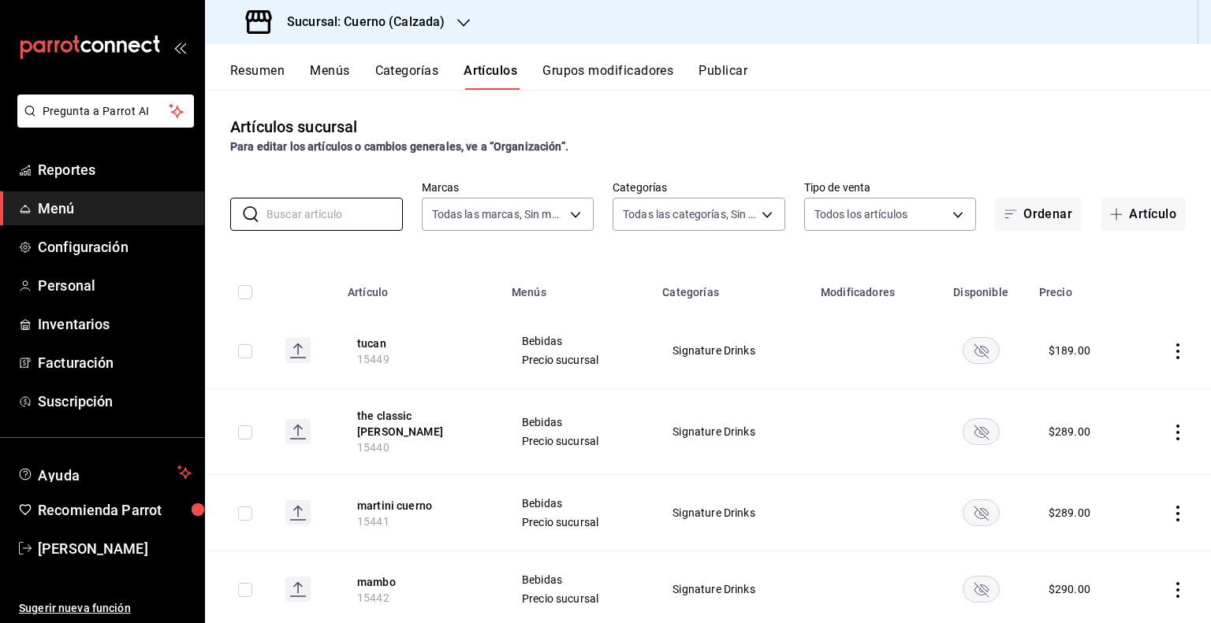
paste input "15447"
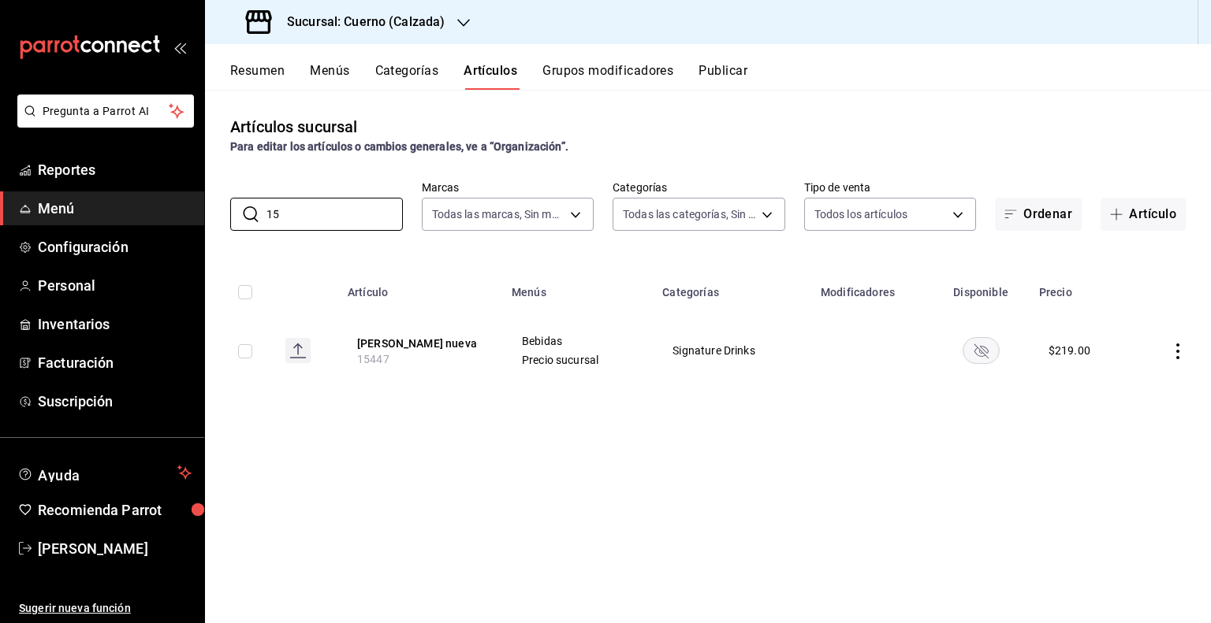
type input "1"
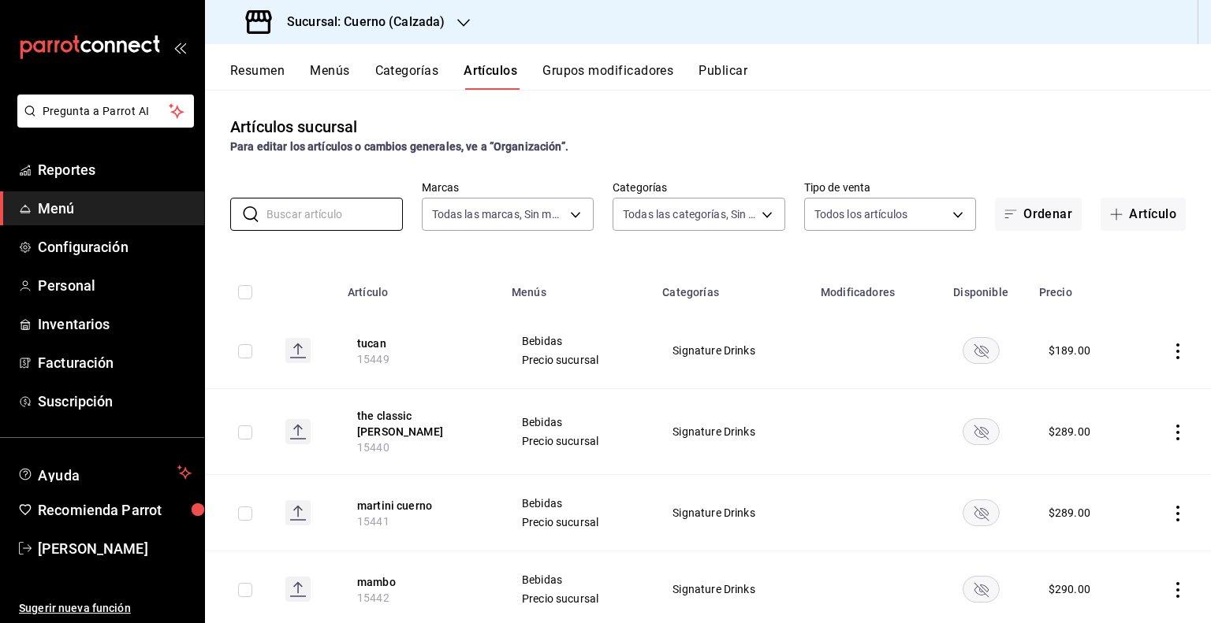
paste input "15445"
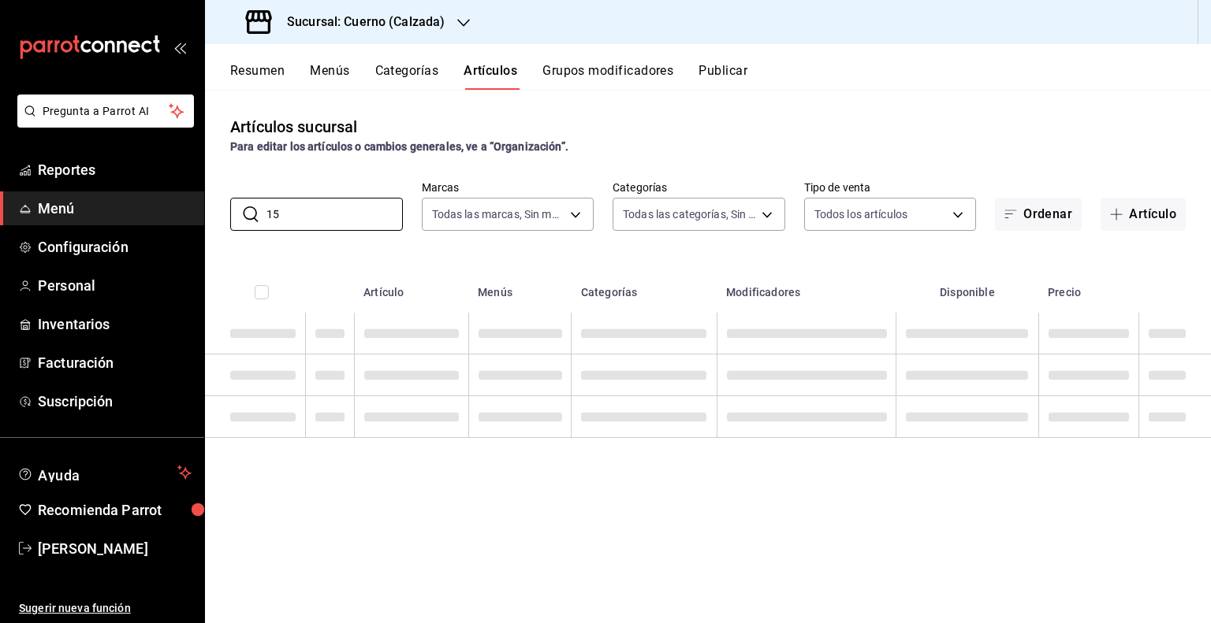
type input "1"
paste input "15442"
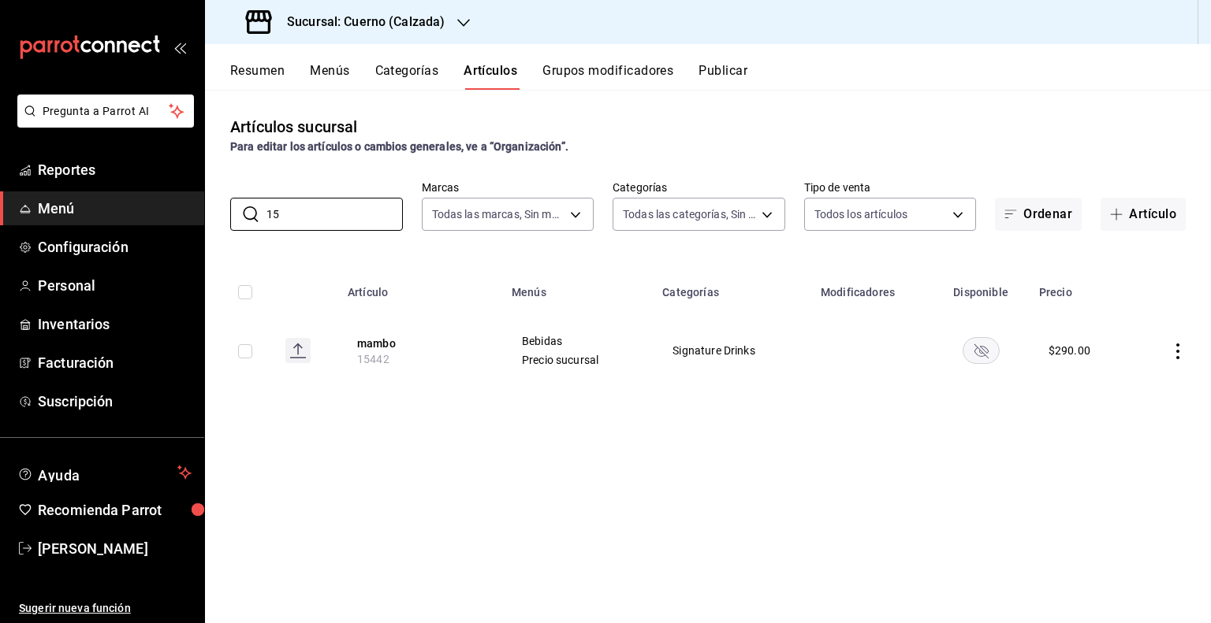
type input "1"
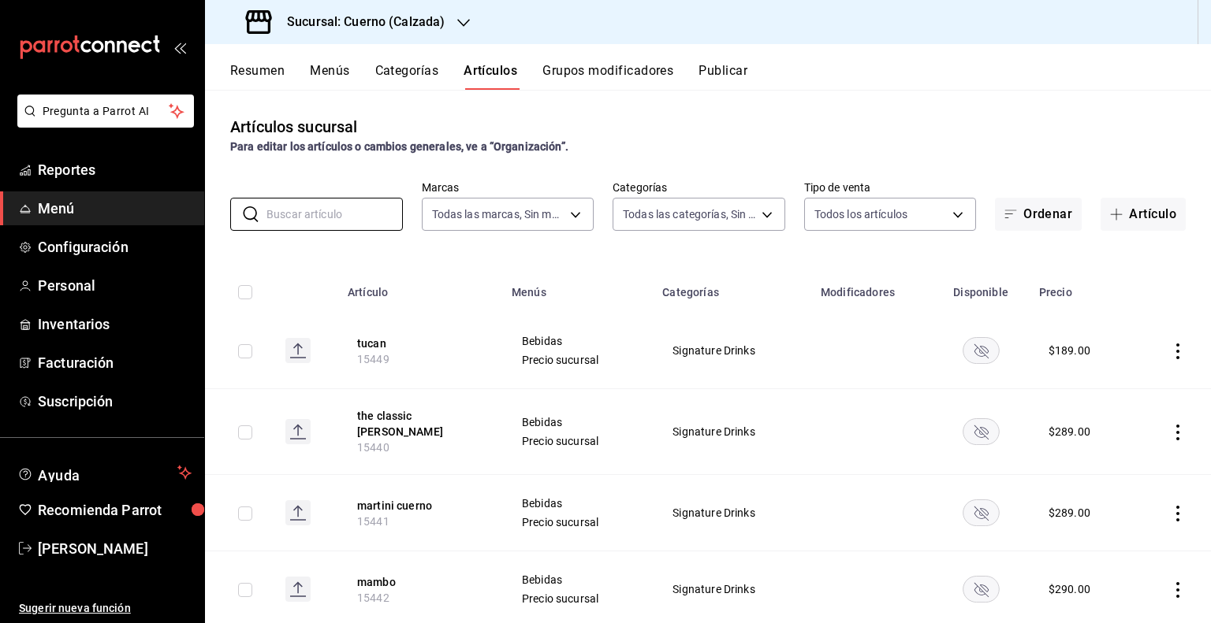
paste input "15441"
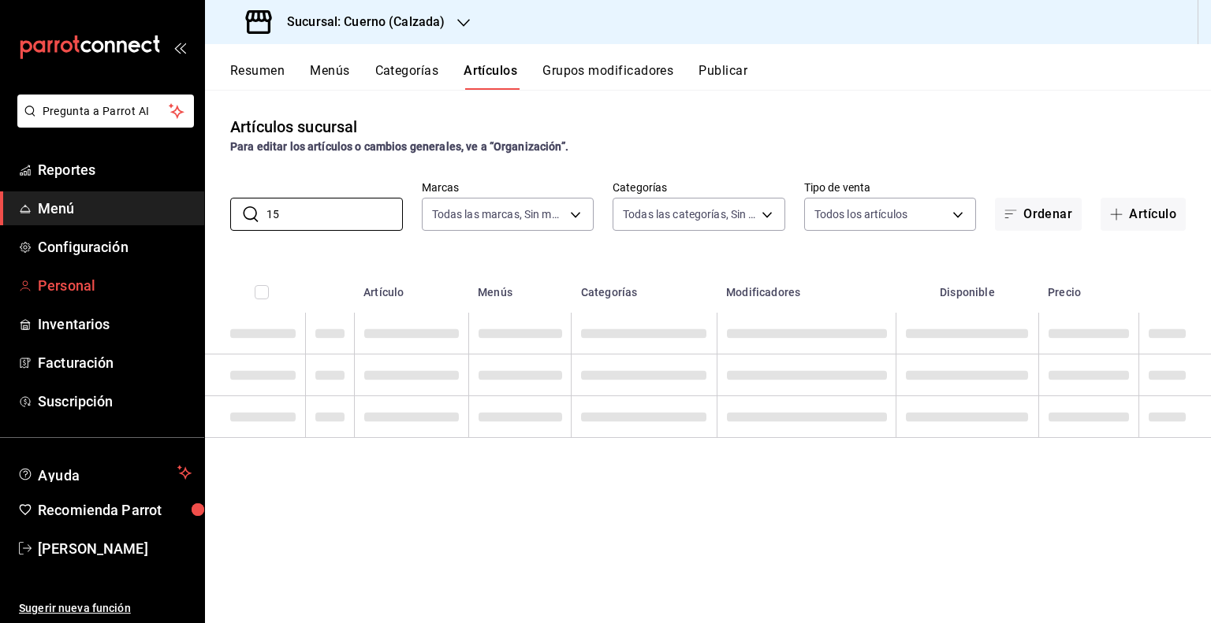
type input "1"
paste input "15441"
type input "1"
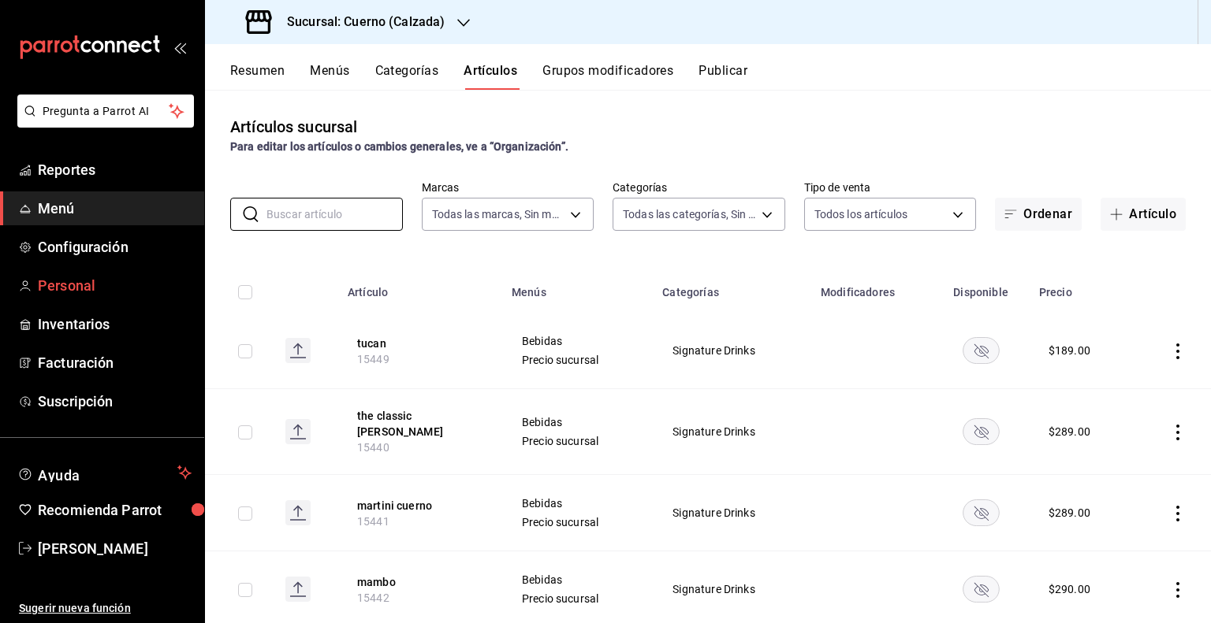
paste input "15453"
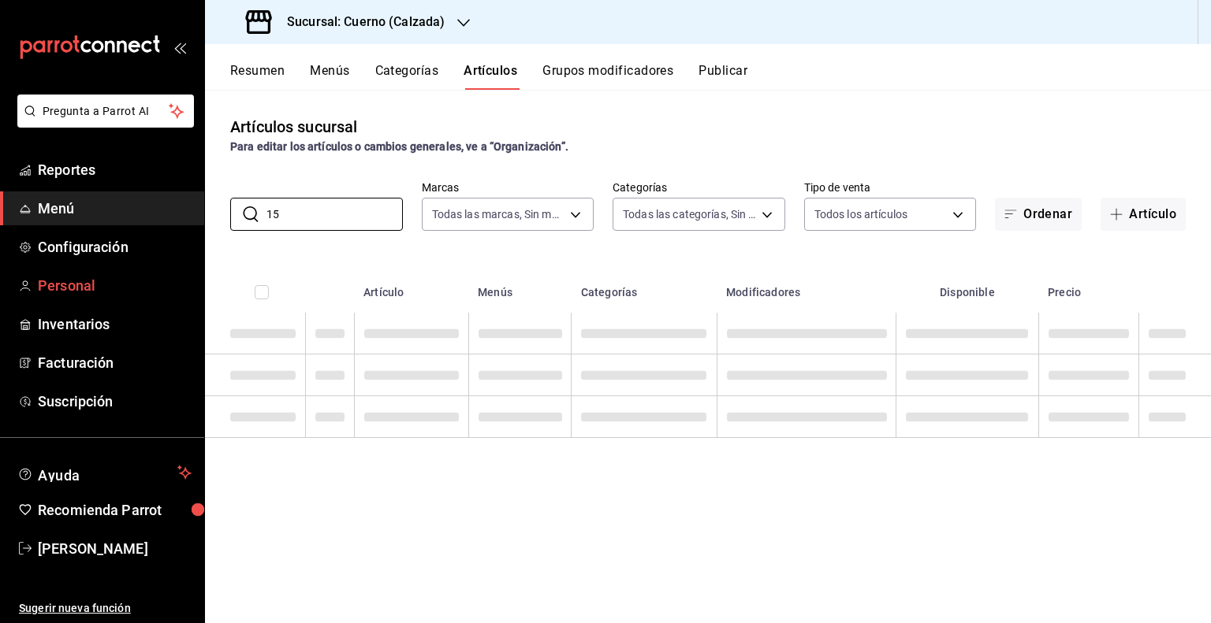
type input "1"
paste input "15451"
type input "1"
paste input "15450"
type input "1"
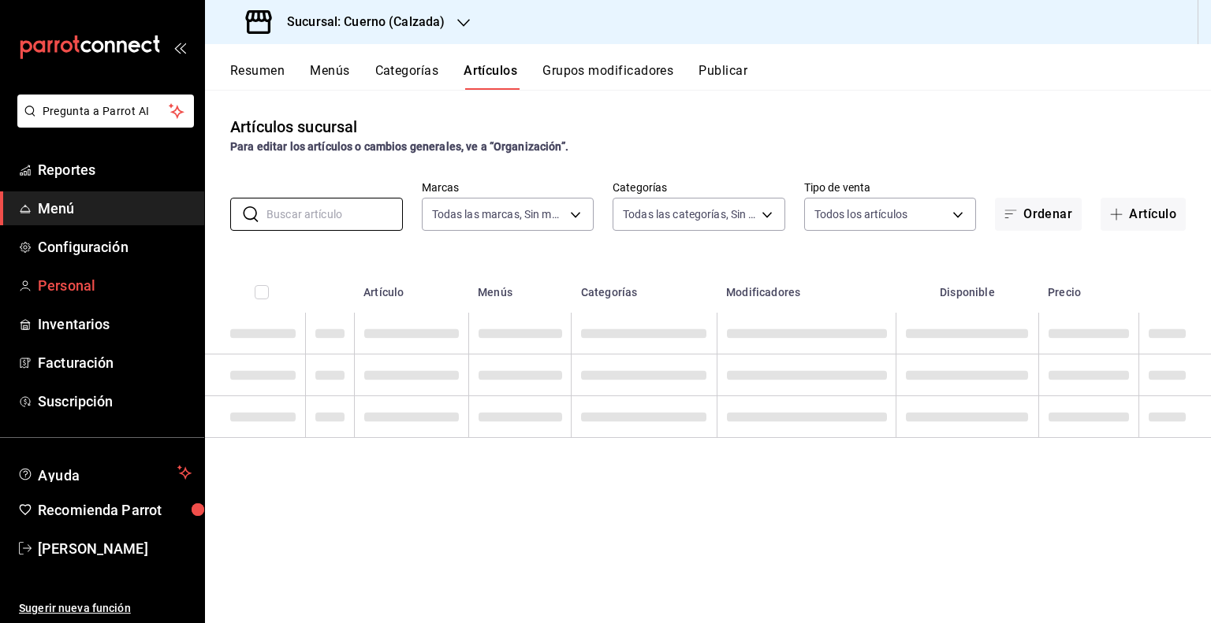
paste input "15450"
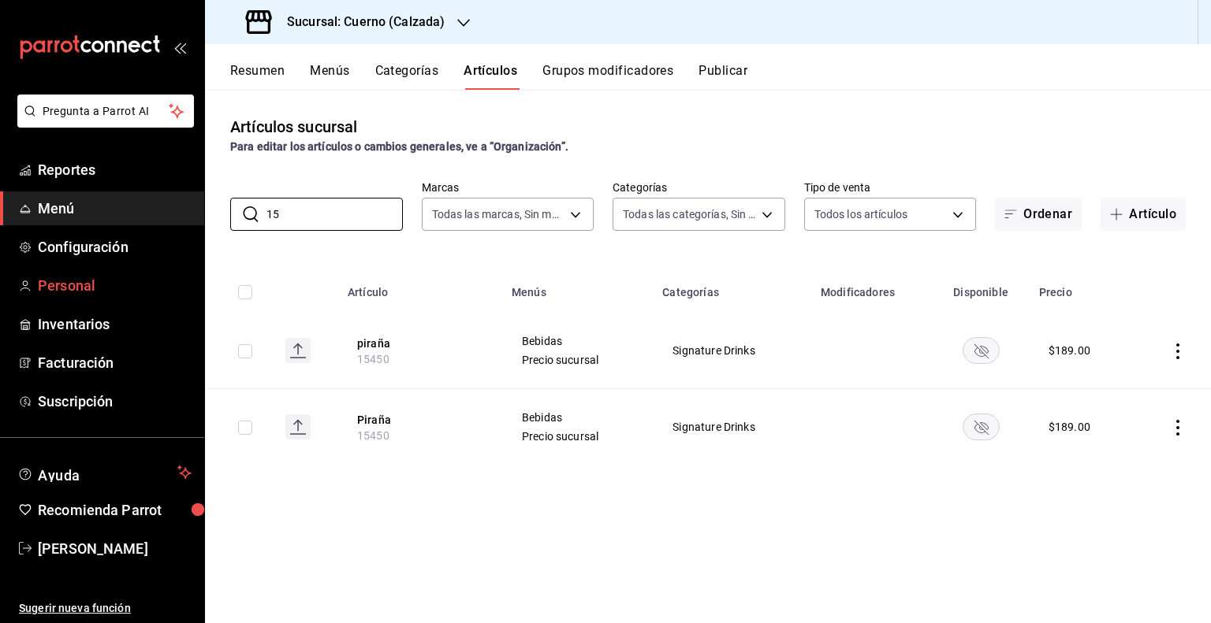
type input "1"
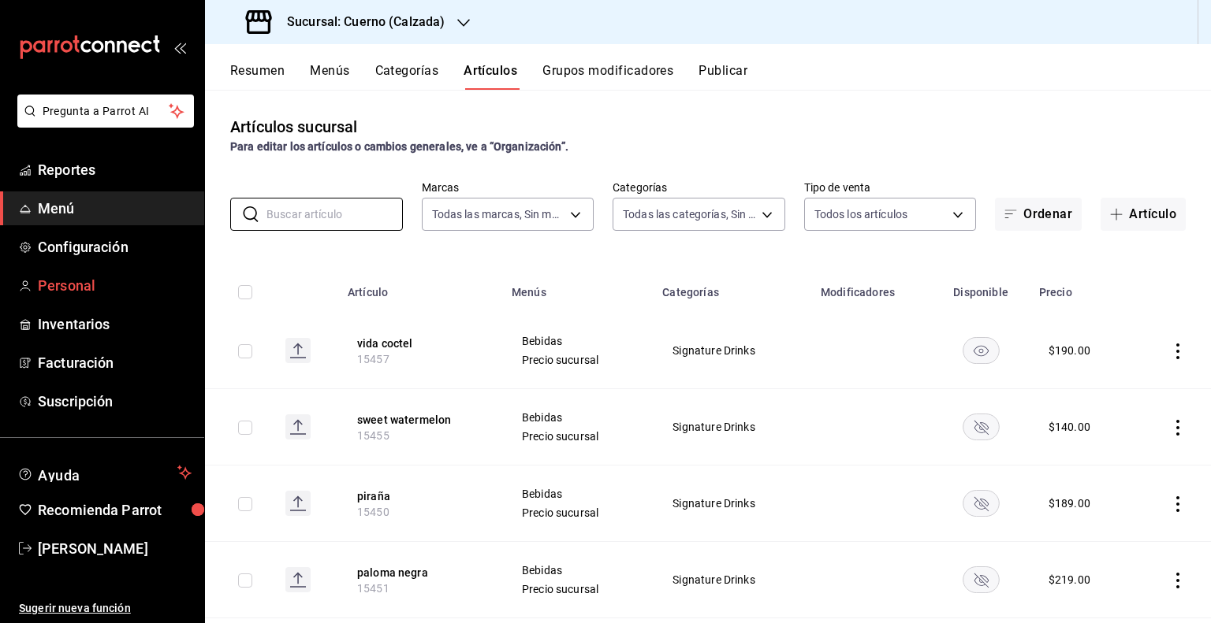
paste input "15454"
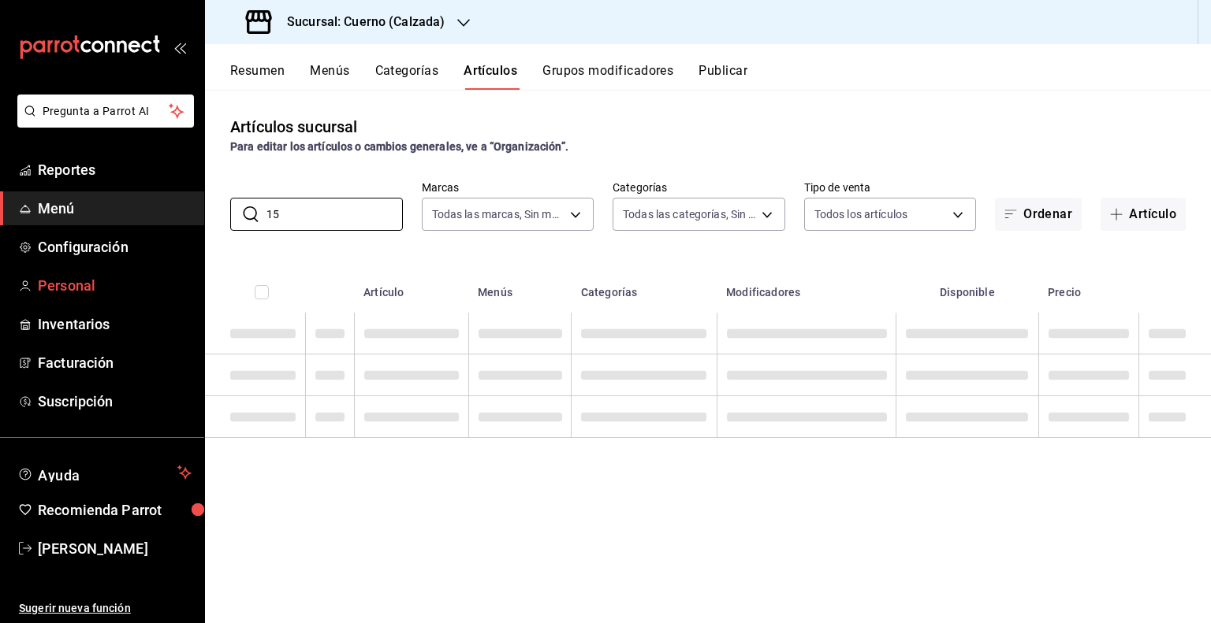
type input "1"
paste input "15456"
type input "1"
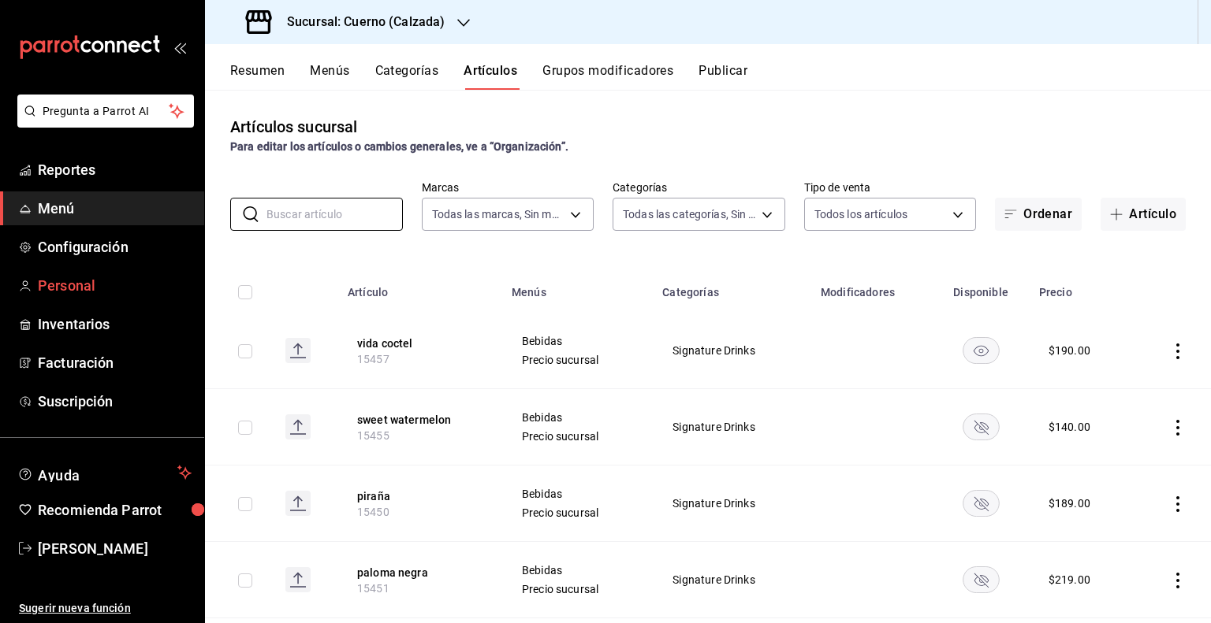
paste input "15458"
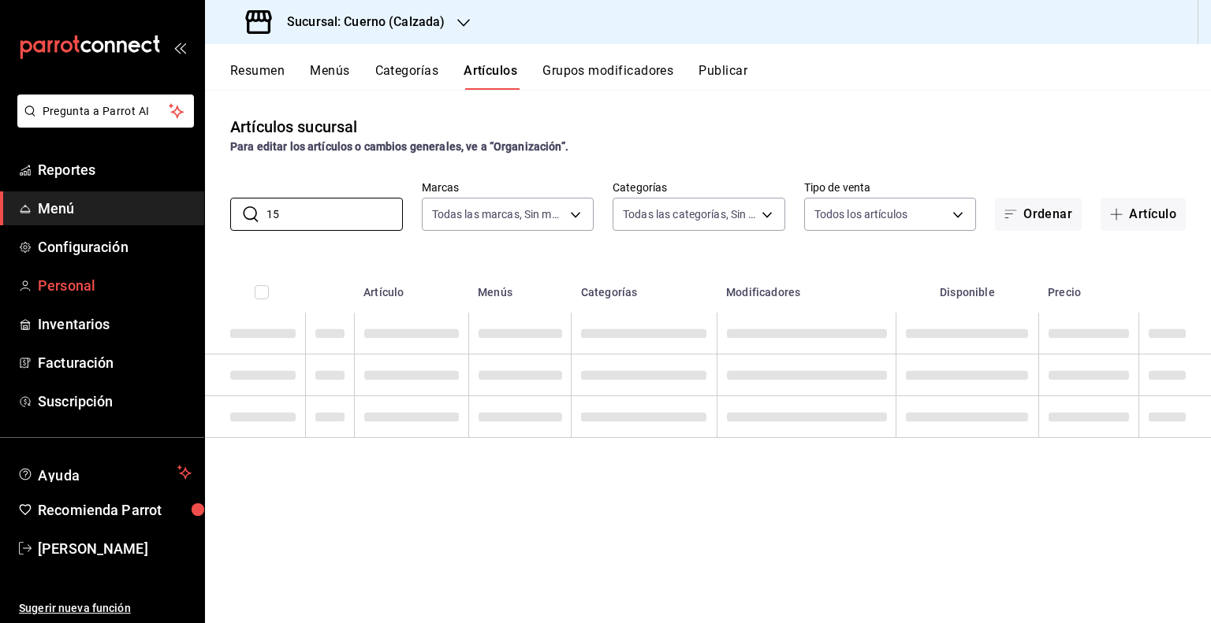
type input "1"
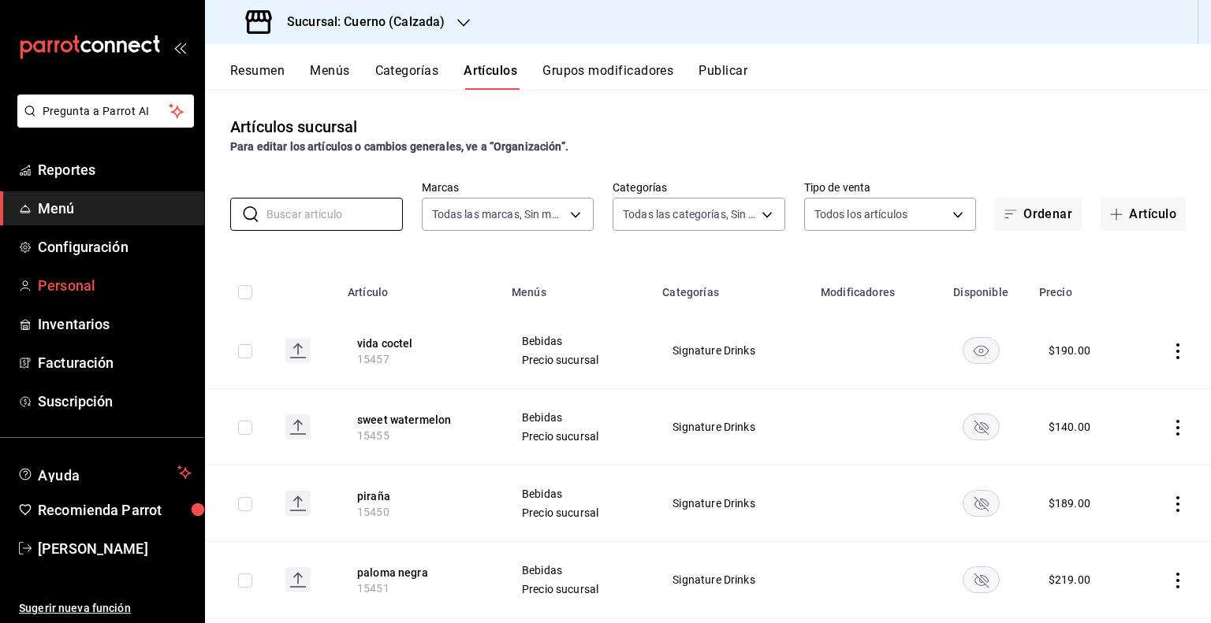
paste input "15455"
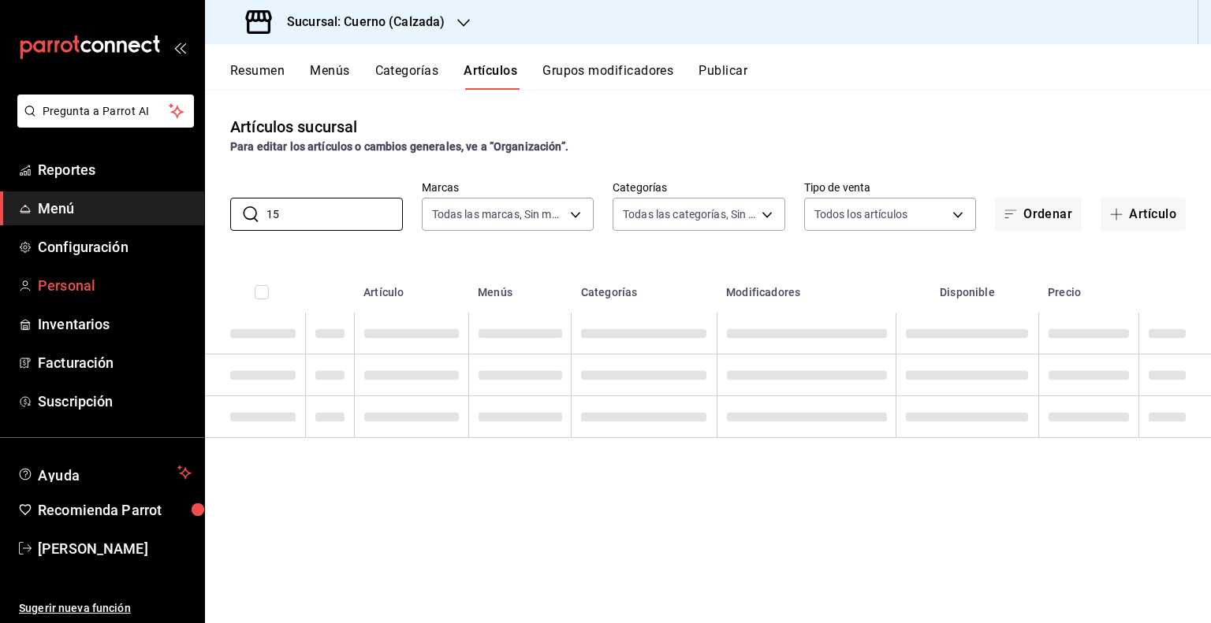
type input "1"
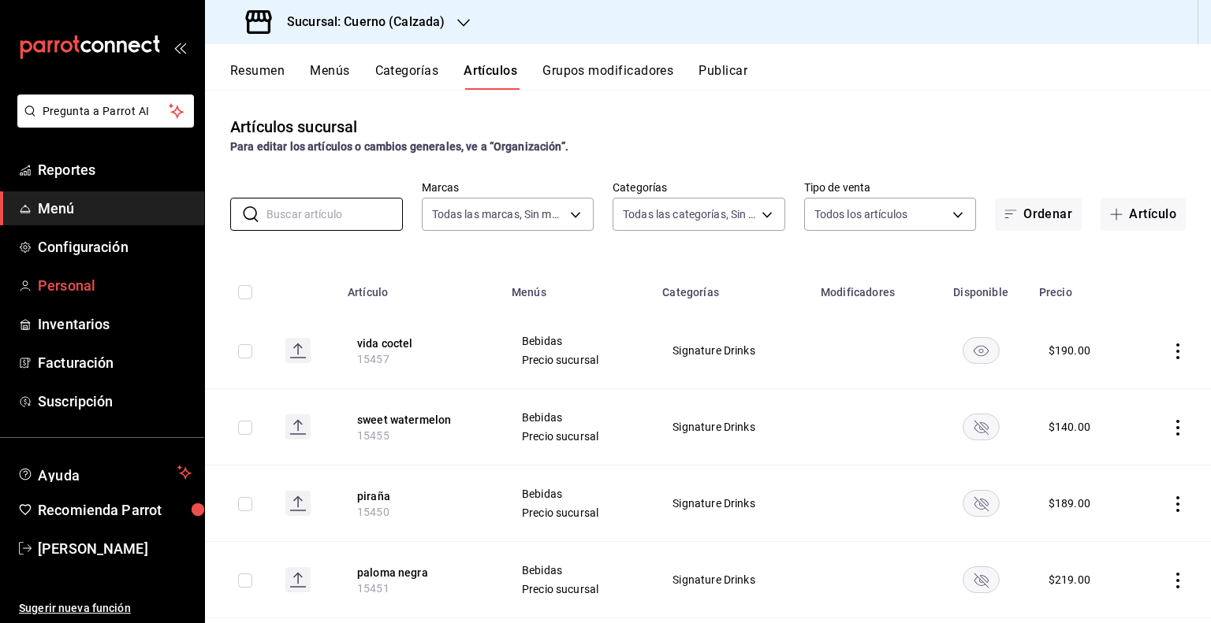
paste input "15439"
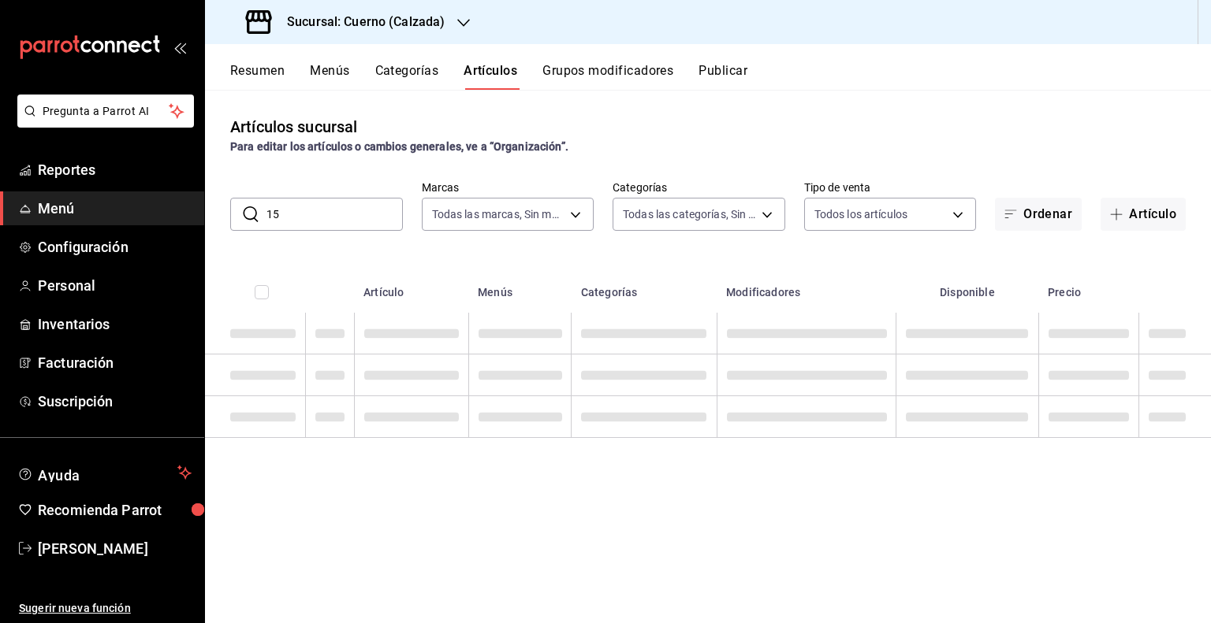
type input "1"
paste input "15440"
type input "1"
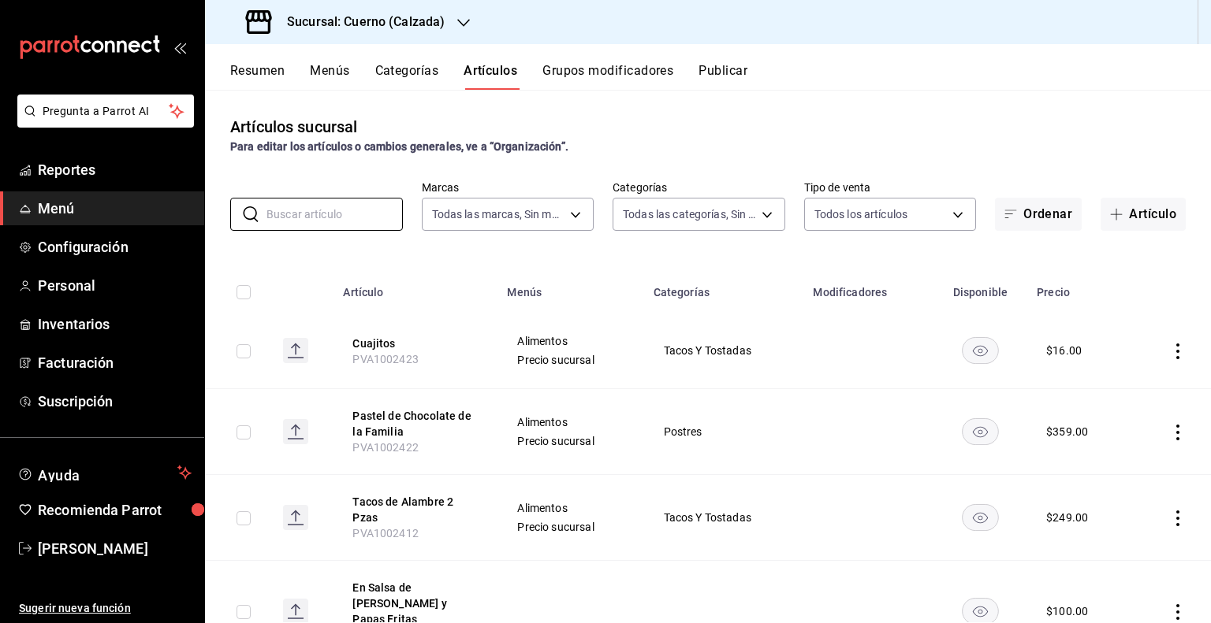
paste input "15440"
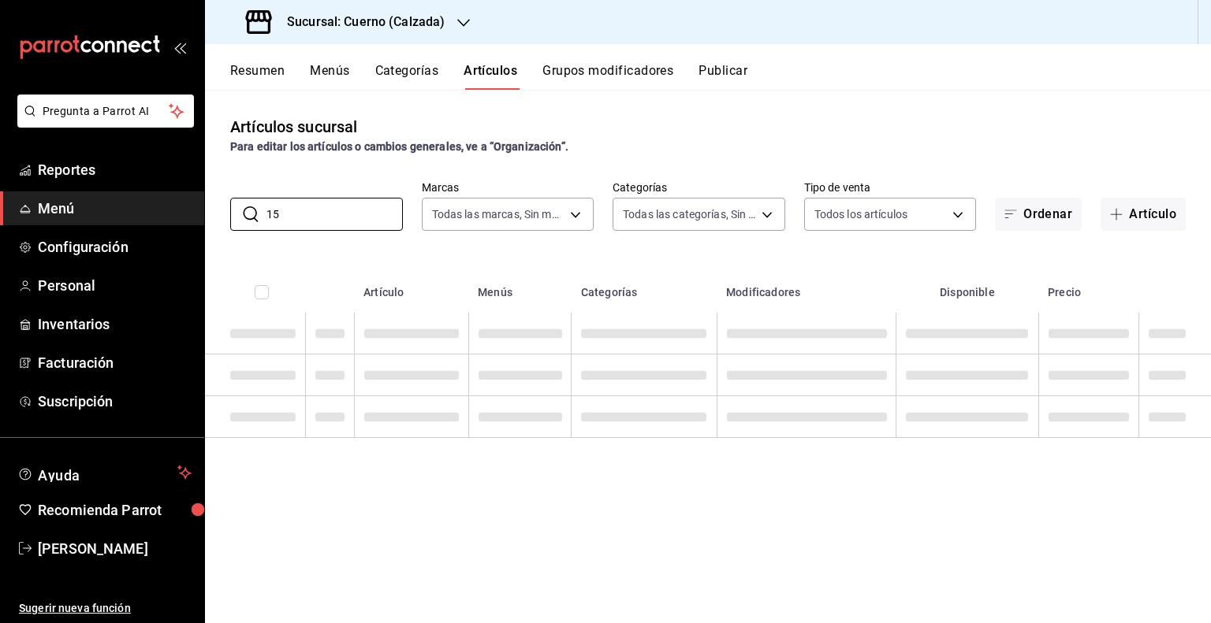
type input "1"
paste input "15449"
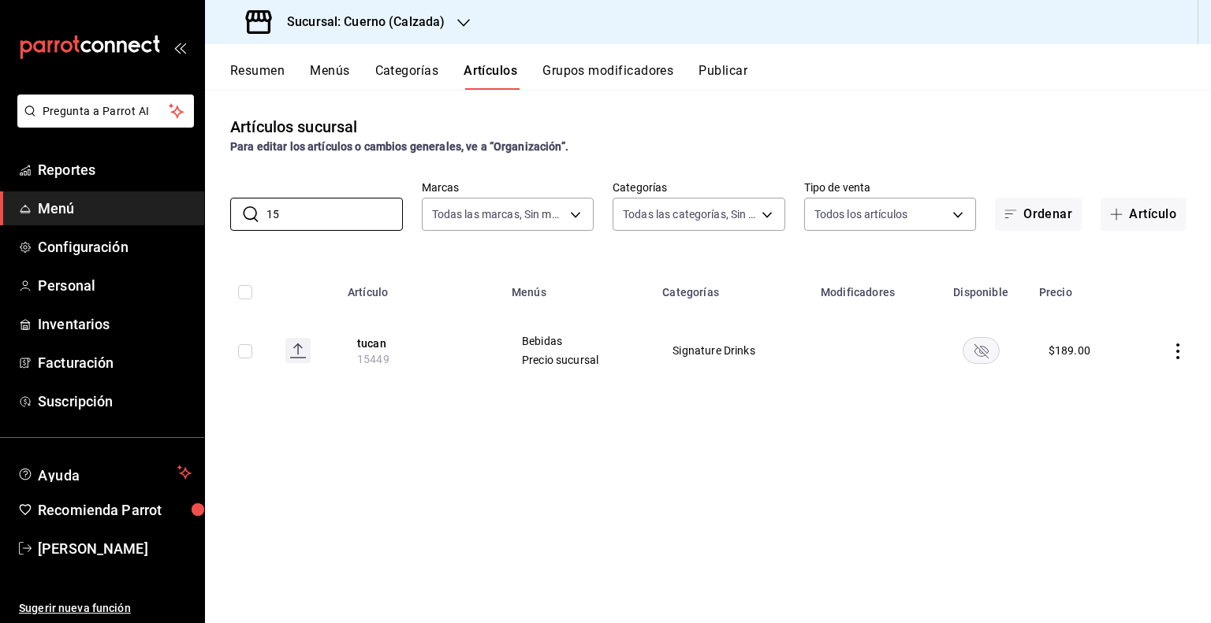
type input "1"
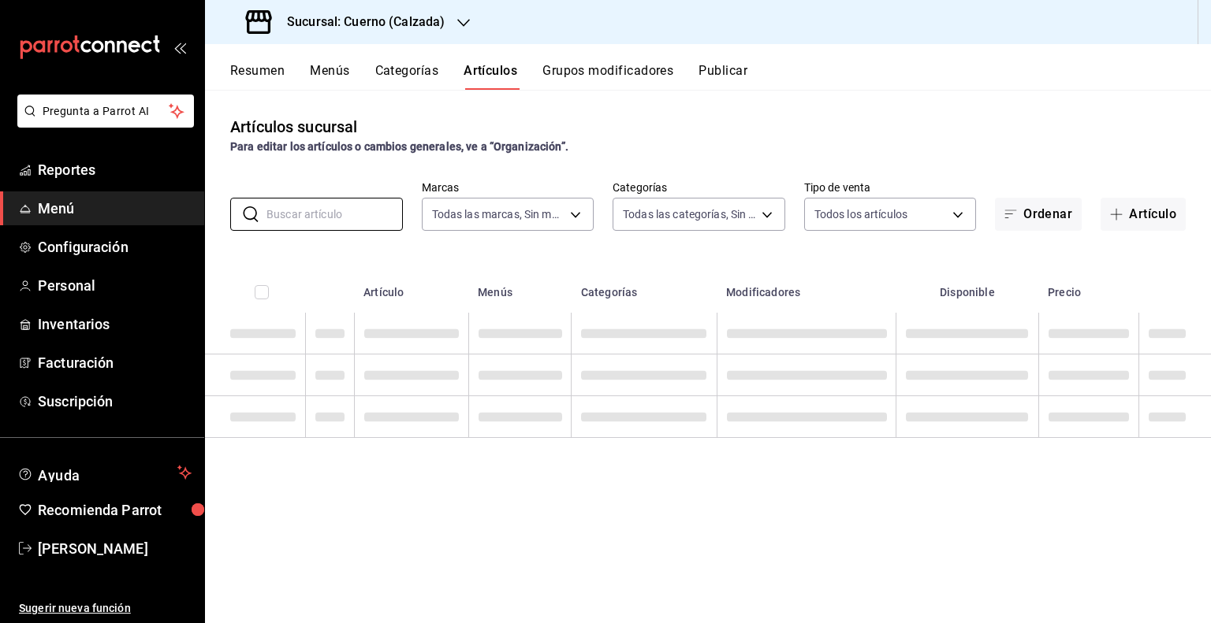
paste input "15457"
type input "1"
paste input "15448"
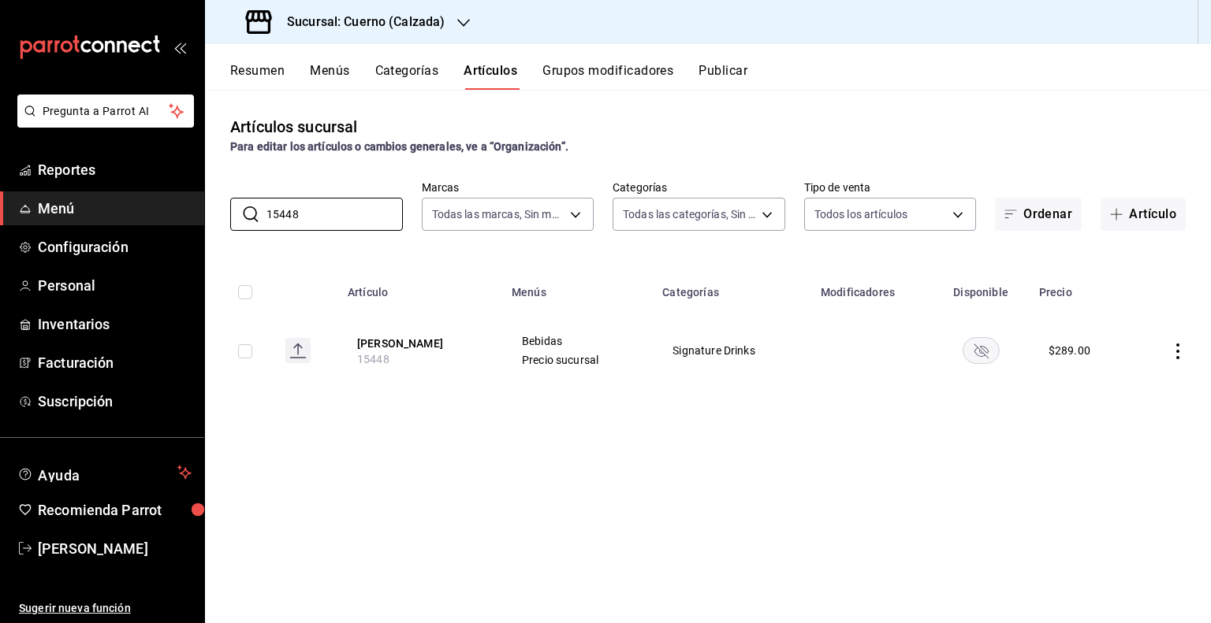
type input "15448"
